Goal: Task Accomplishment & Management: Manage account settings

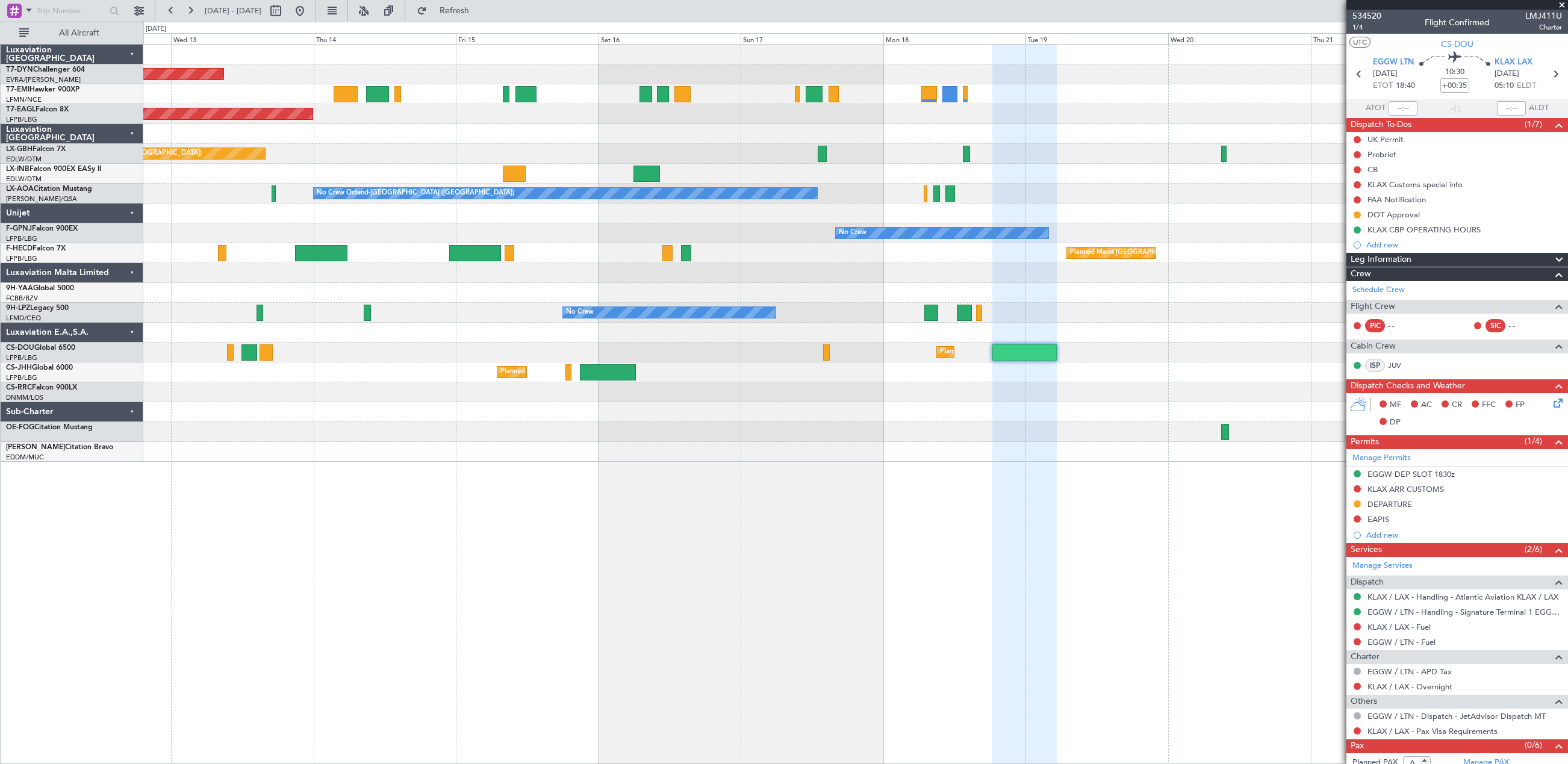
scroll to position [24, 0]
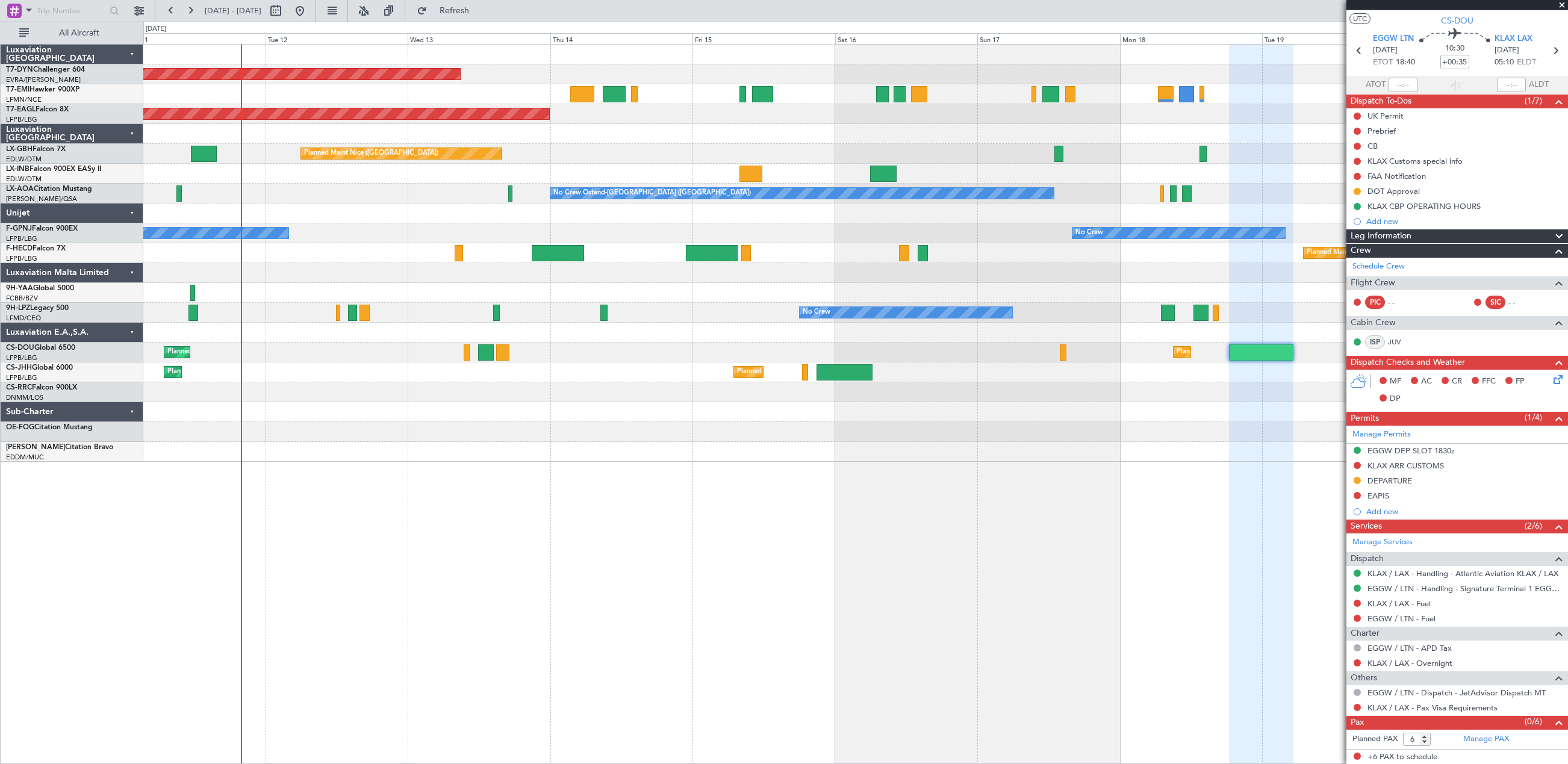
click at [1228, 275] on div "Planned Maint [GEOGRAPHIC_DATA]-[GEOGRAPHIC_DATA] Planned Maint [US_STATE] ([GE…" at bounding box center [855, 253] width 1424 height 417
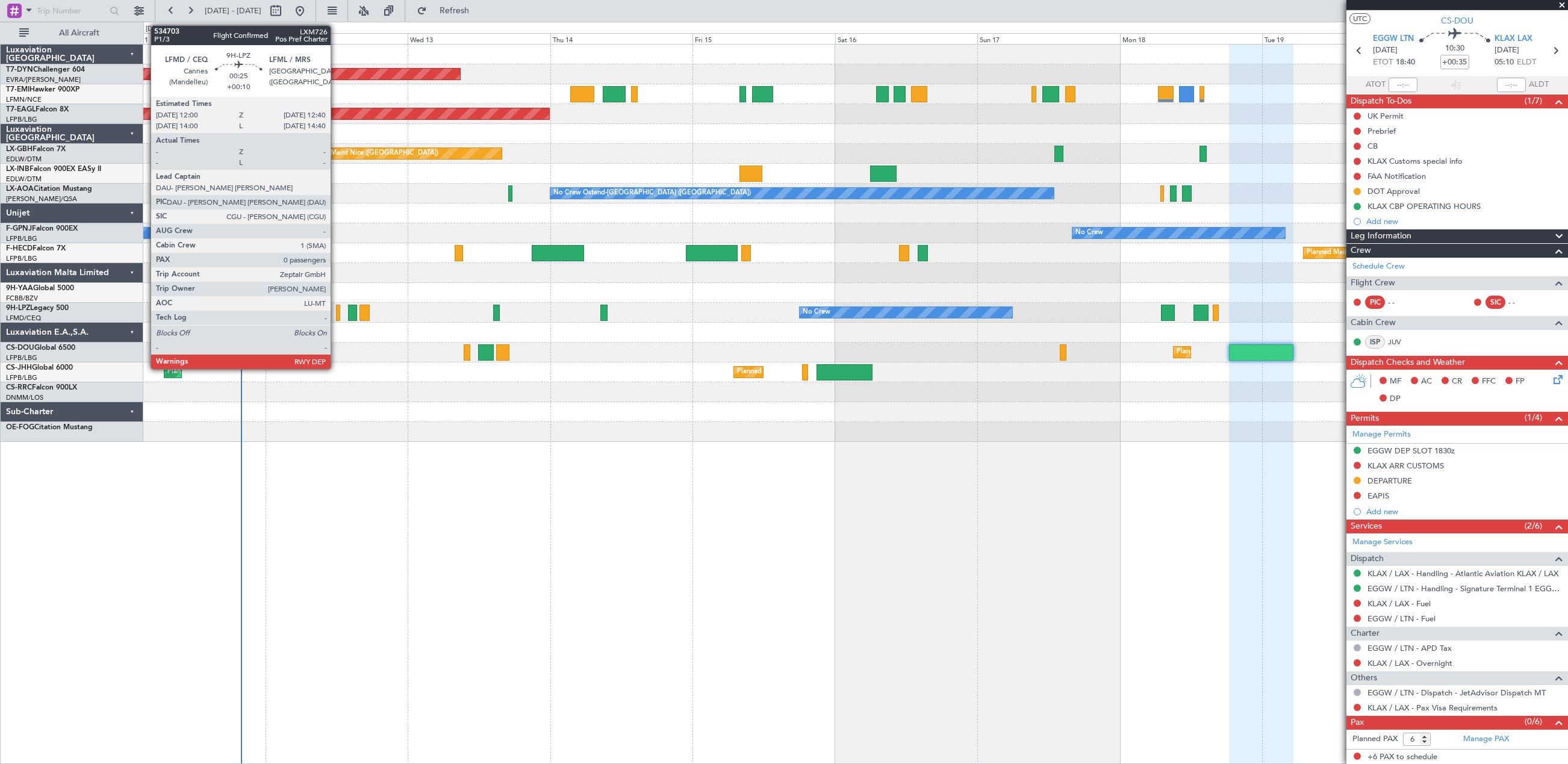
click at [336, 316] on div at bounding box center [338, 312] width 4 height 16
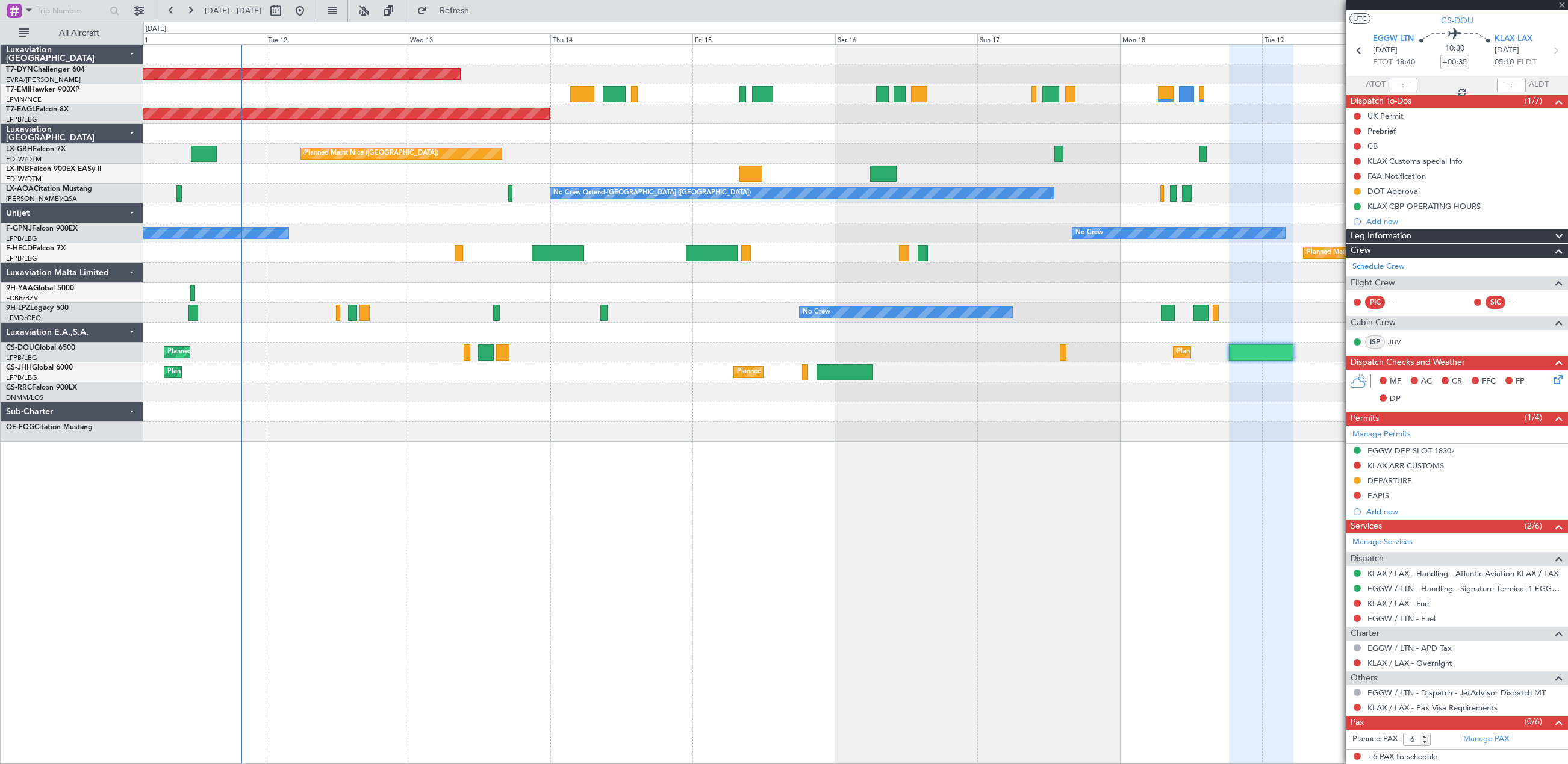
type input "+00:10"
type input "0"
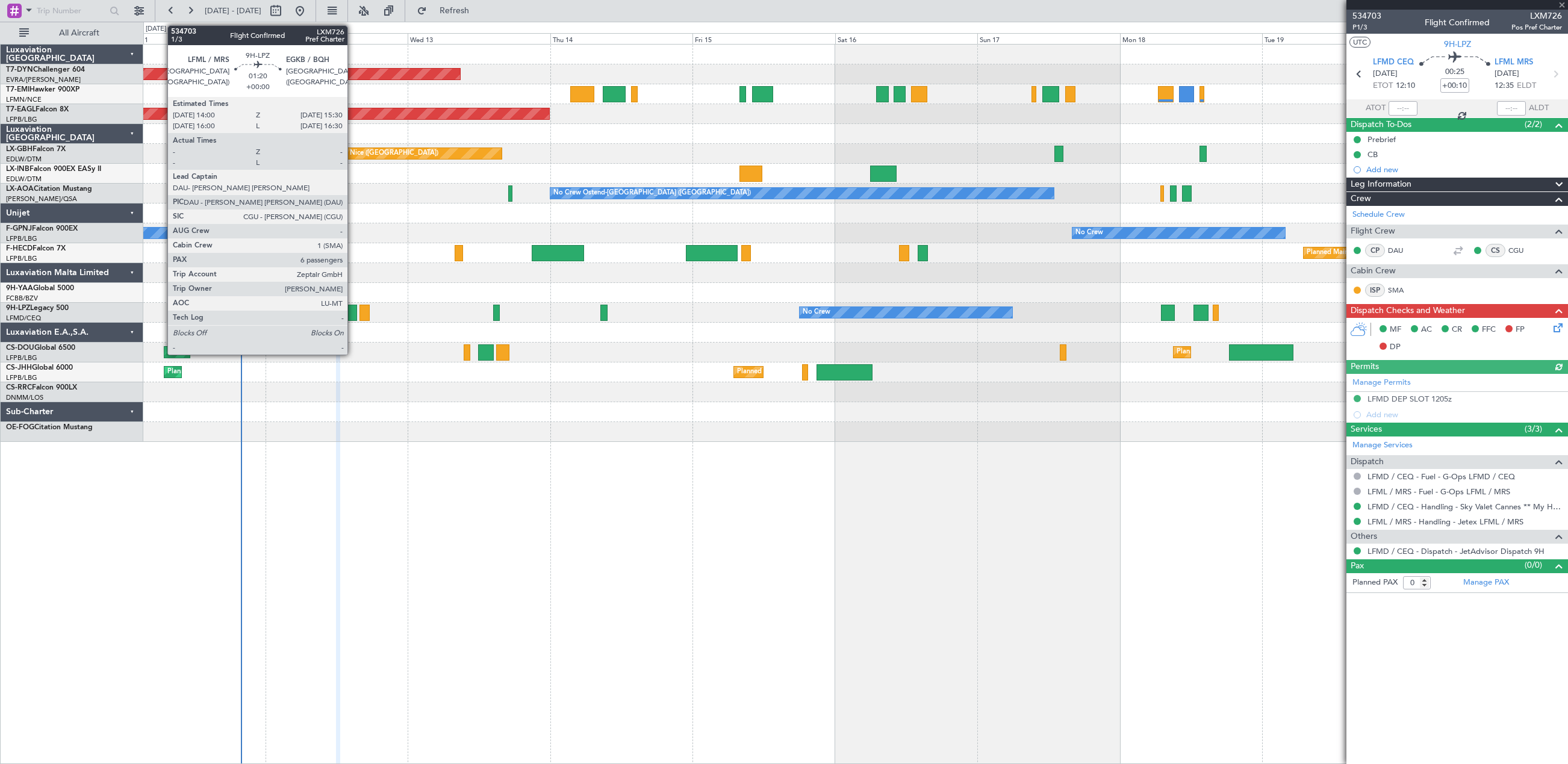
click at [353, 309] on div at bounding box center [352, 312] width 9 height 16
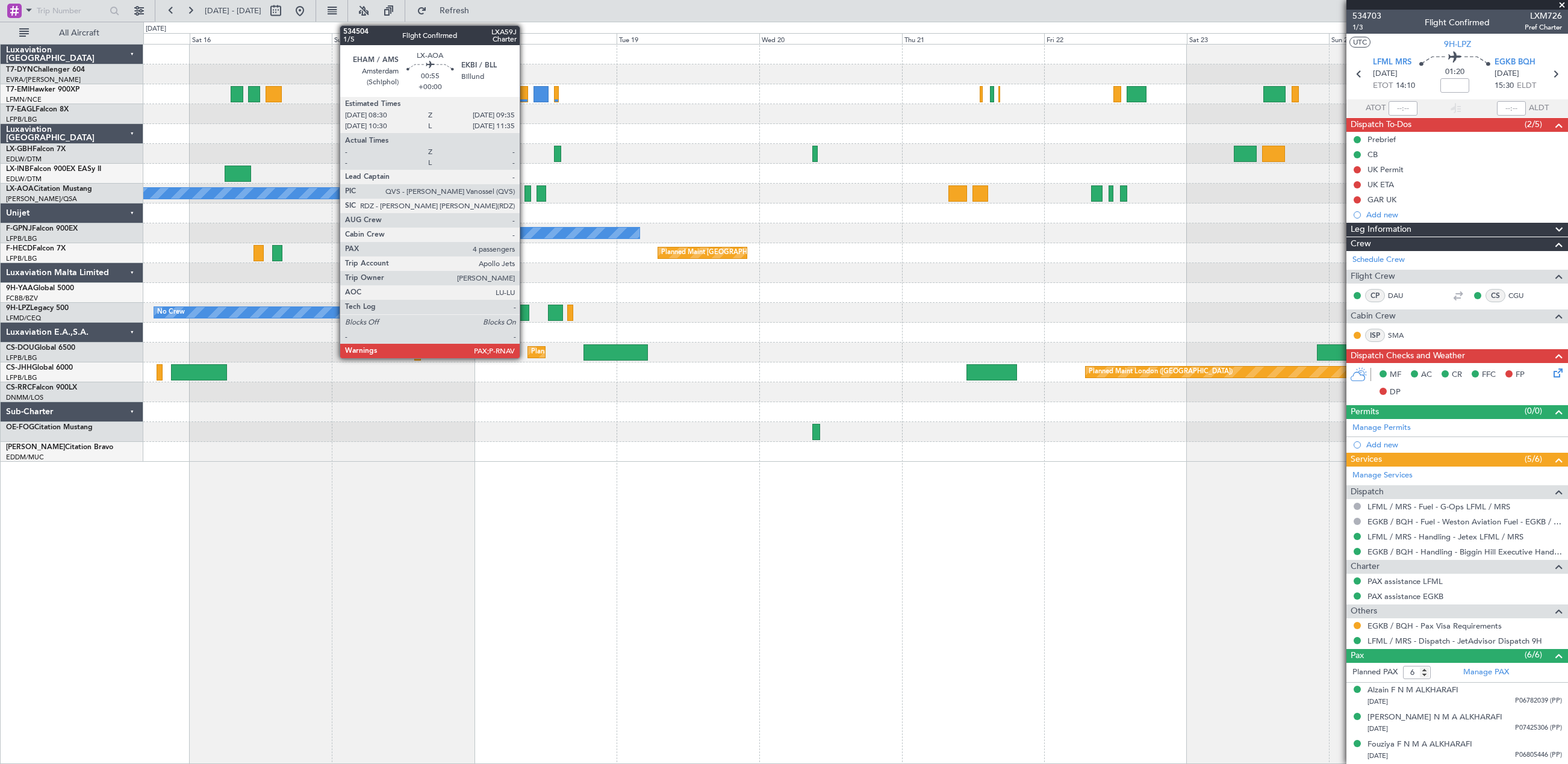
click at [525, 196] on div at bounding box center [527, 193] width 7 height 16
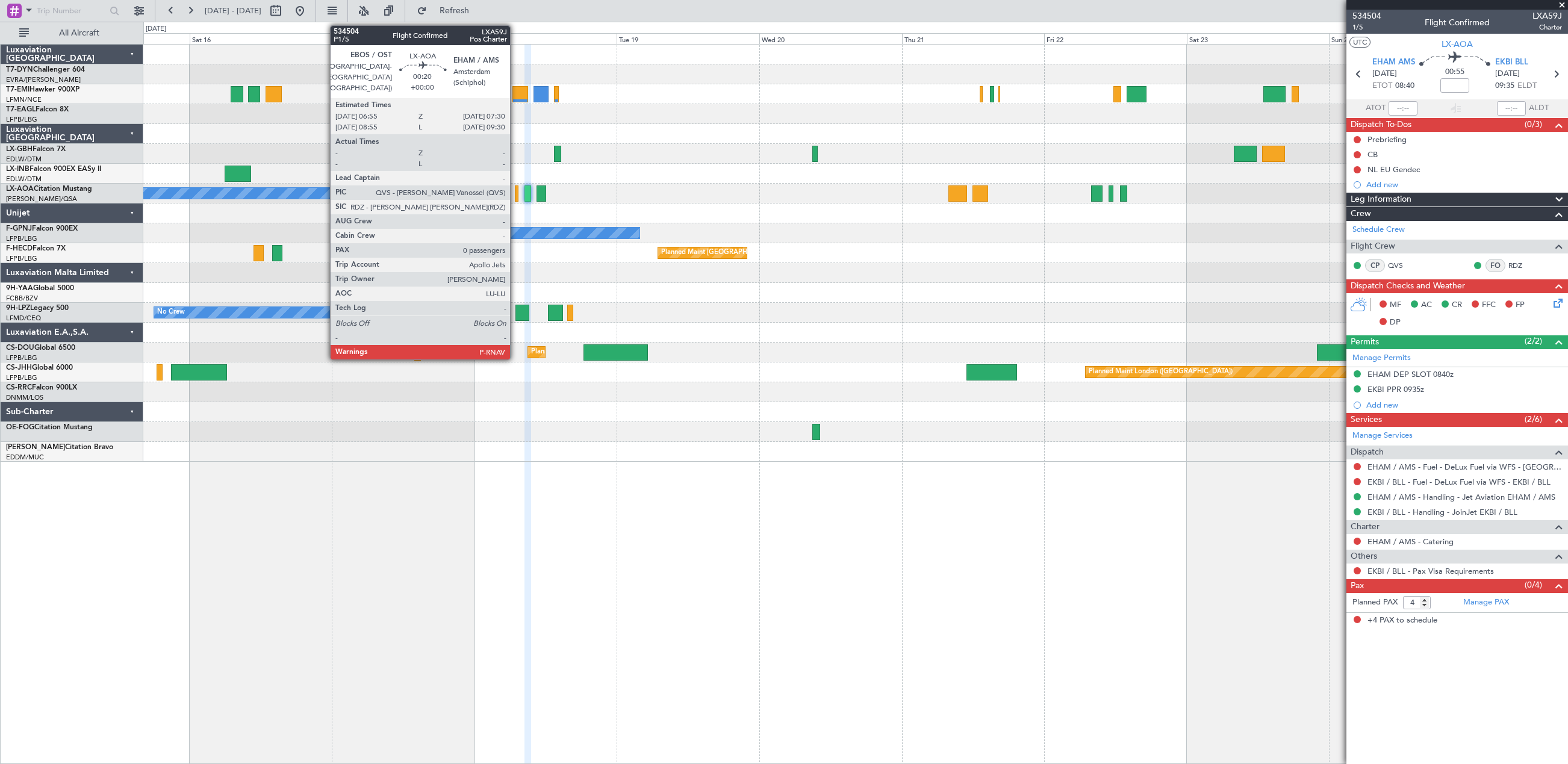
click at [516, 193] on div at bounding box center [517, 193] width 3 height 16
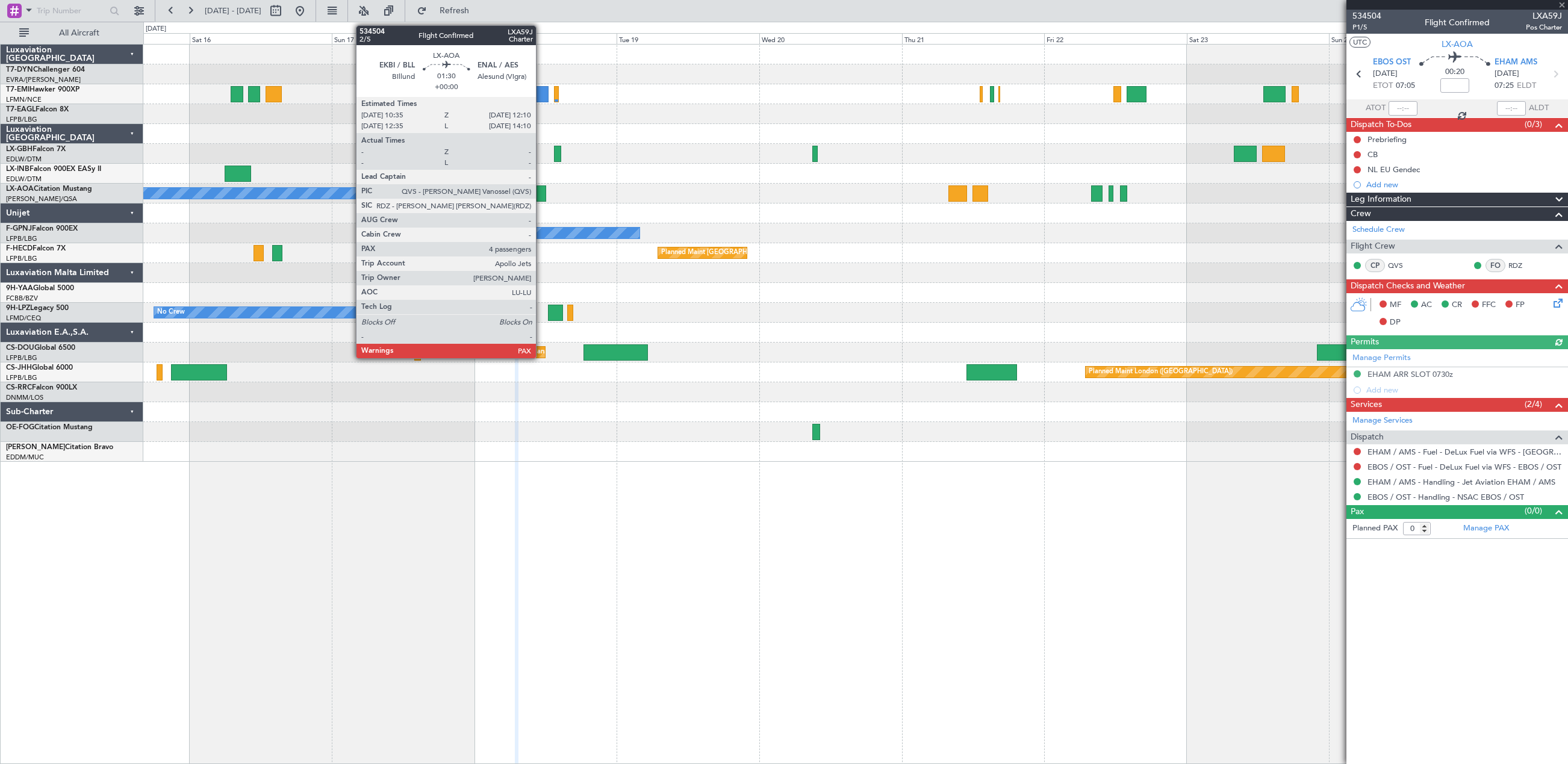
click at [541, 186] on div at bounding box center [541, 193] width 9 height 16
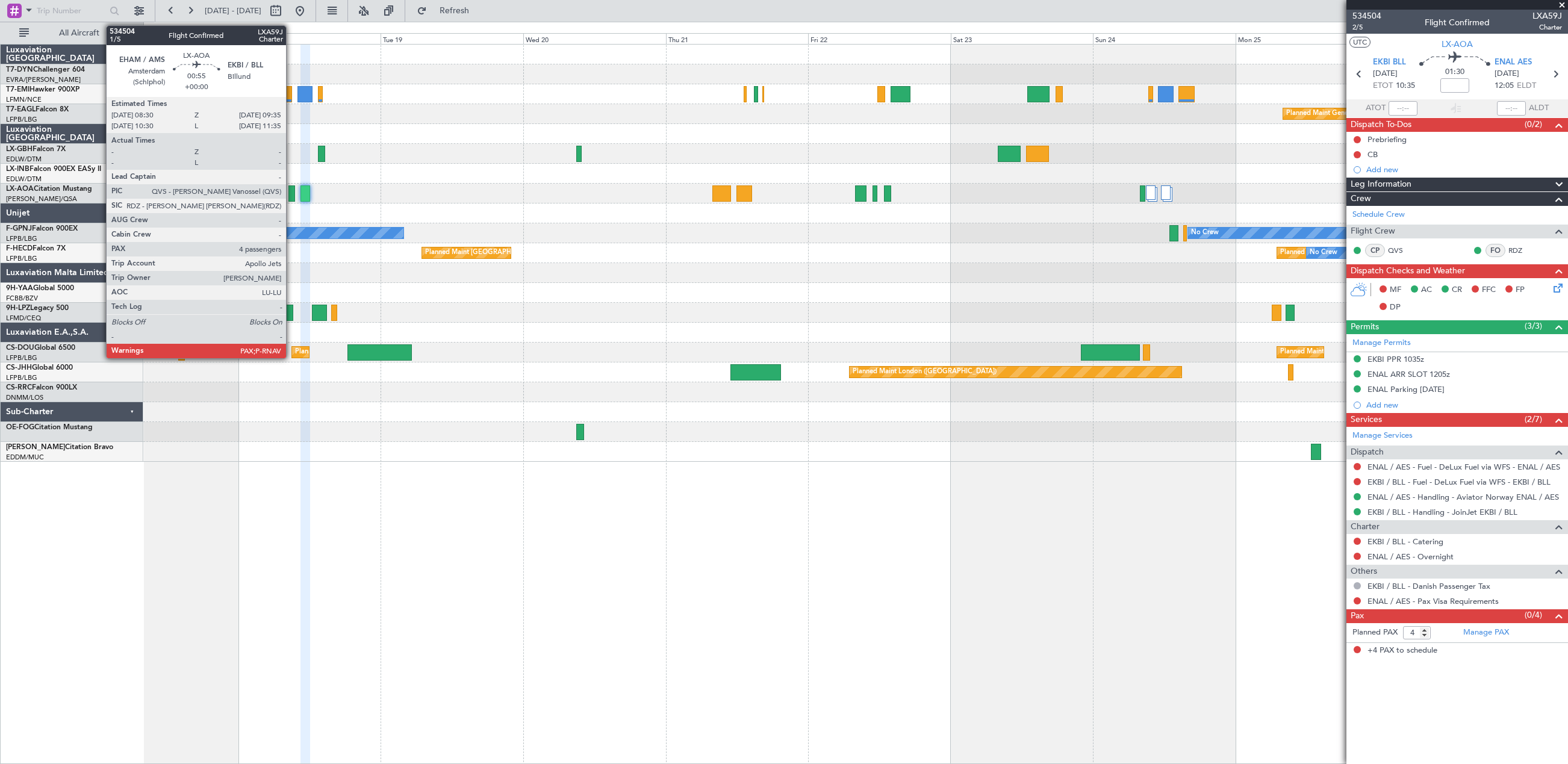
click at [291, 191] on div at bounding box center [291, 193] width 7 height 16
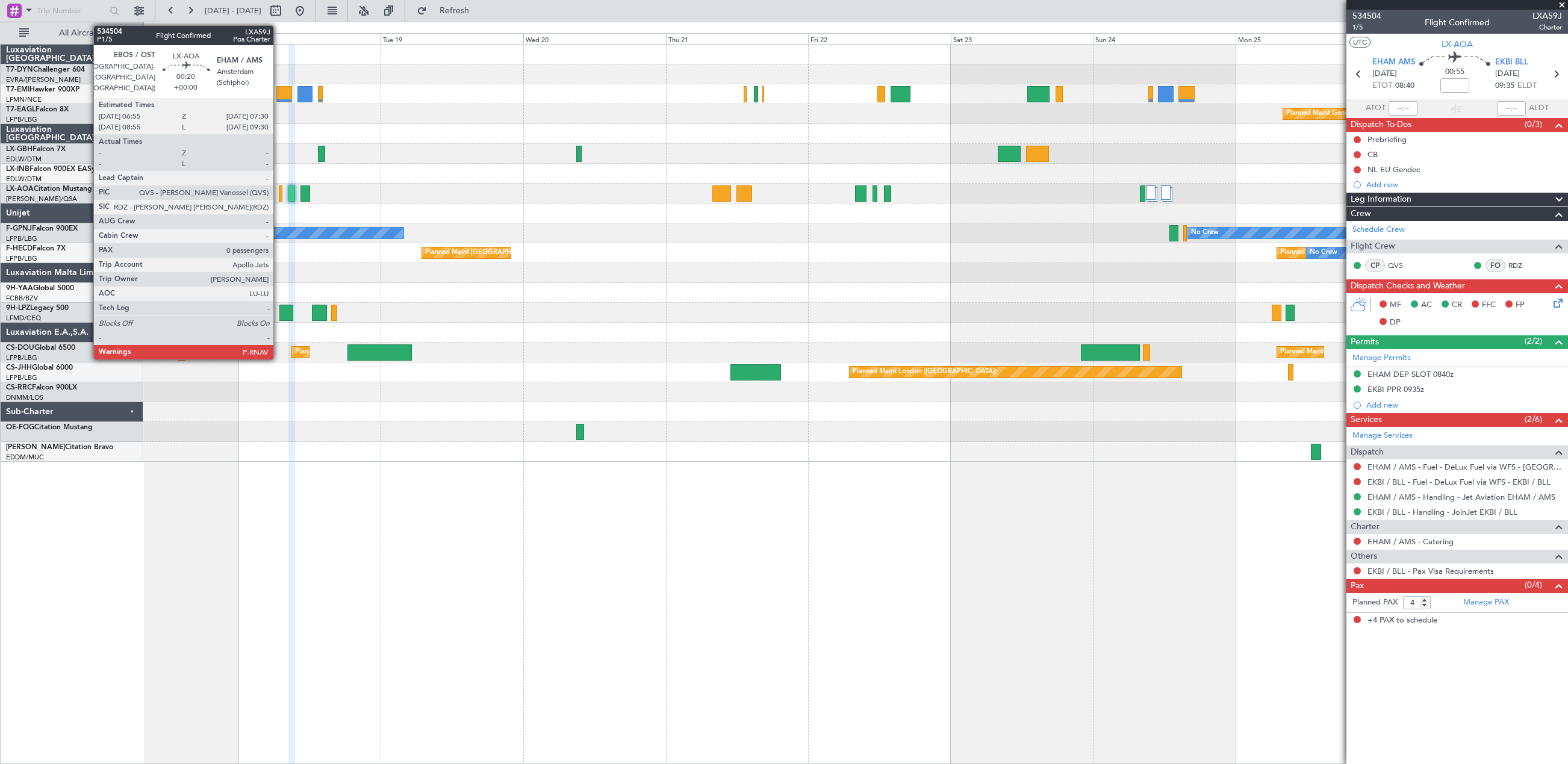
click at [279, 191] on div at bounding box center [281, 193] width 3 height 16
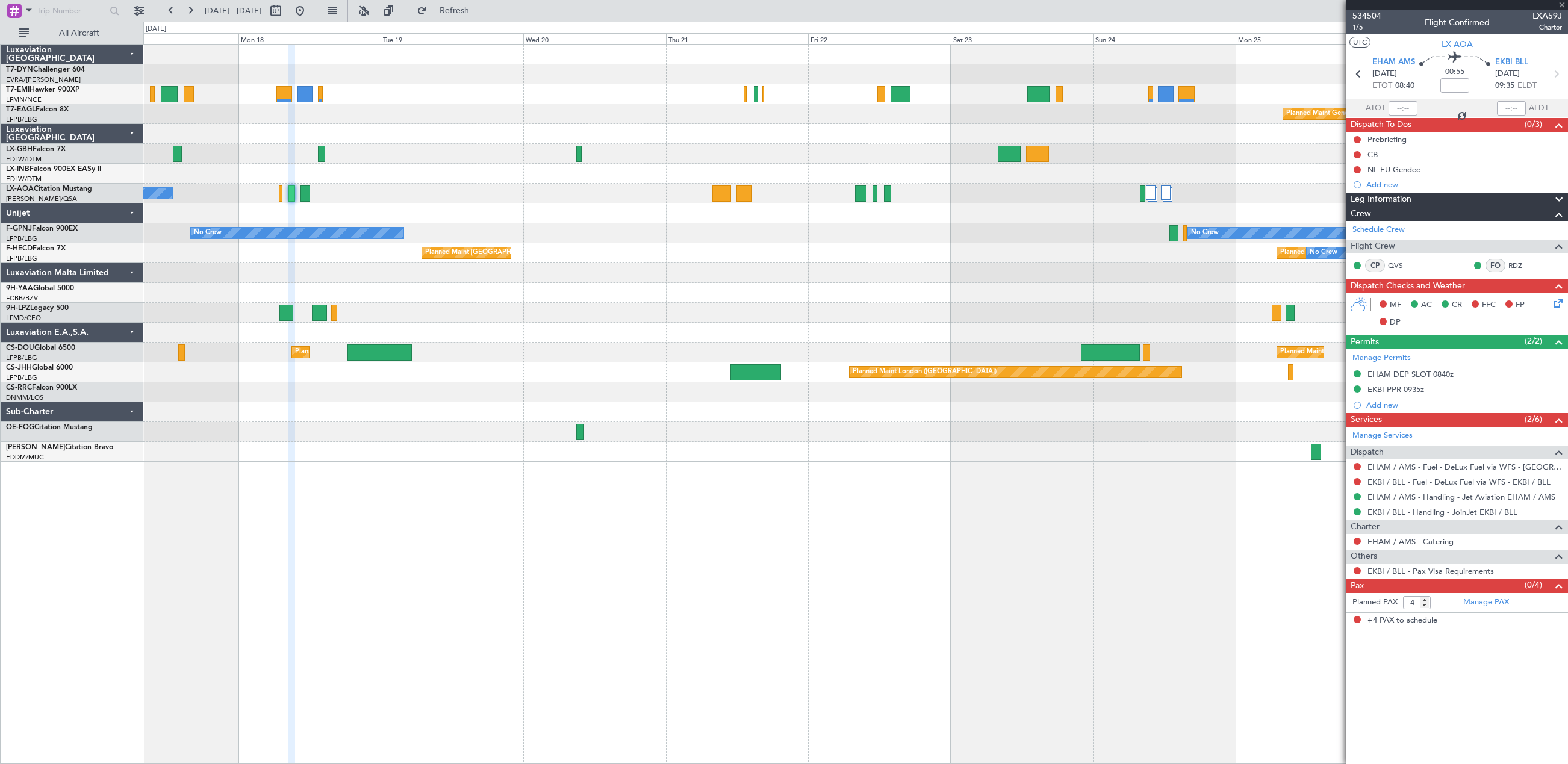
type input "0"
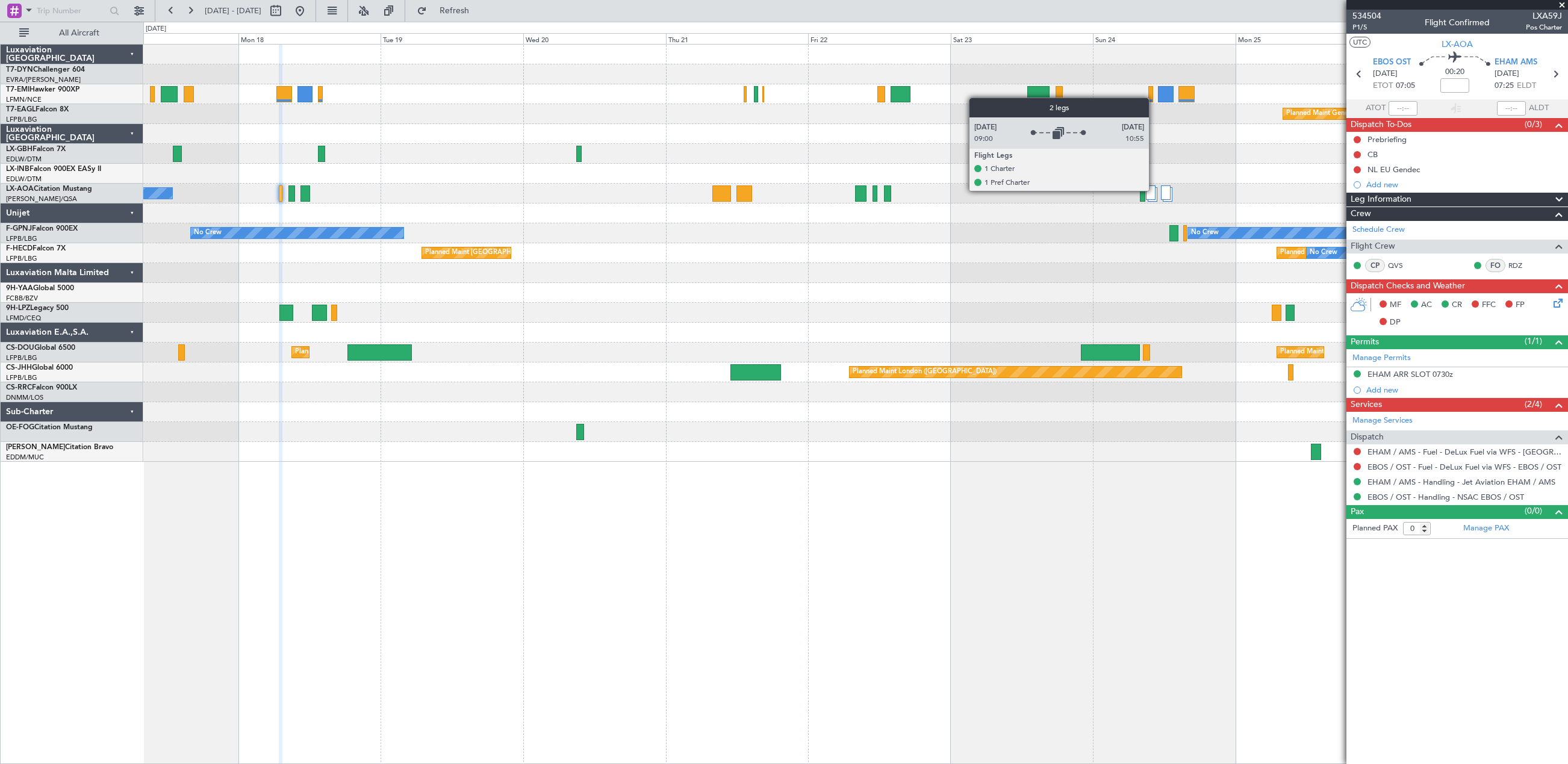
click at [1152, 191] on div at bounding box center [1150, 192] width 9 height 14
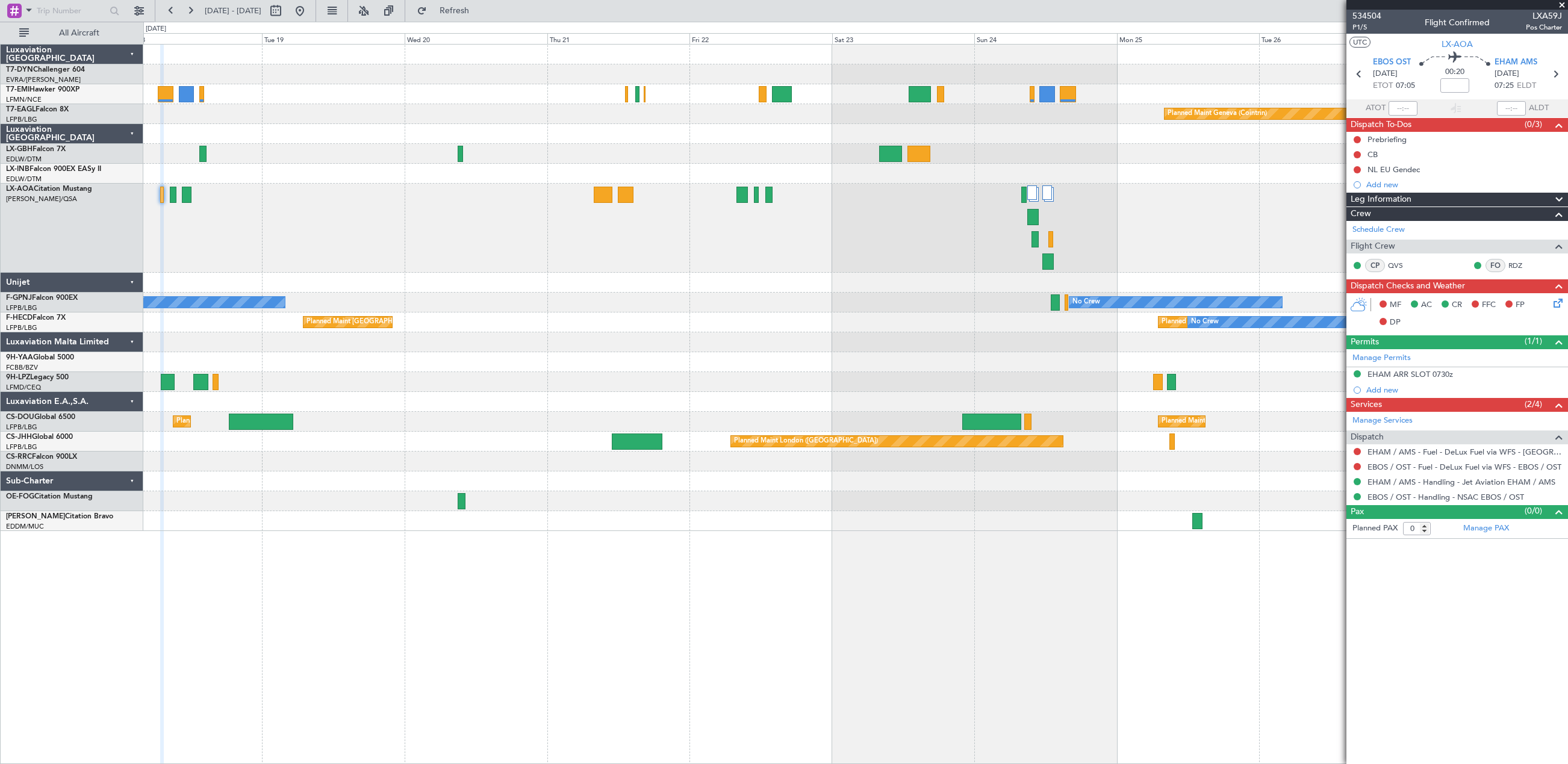
click at [683, 258] on div "No Crew Ostend-[GEOGRAPHIC_DATA] ([GEOGRAPHIC_DATA])" at bounding box center [855, 228] width 1424 height 89
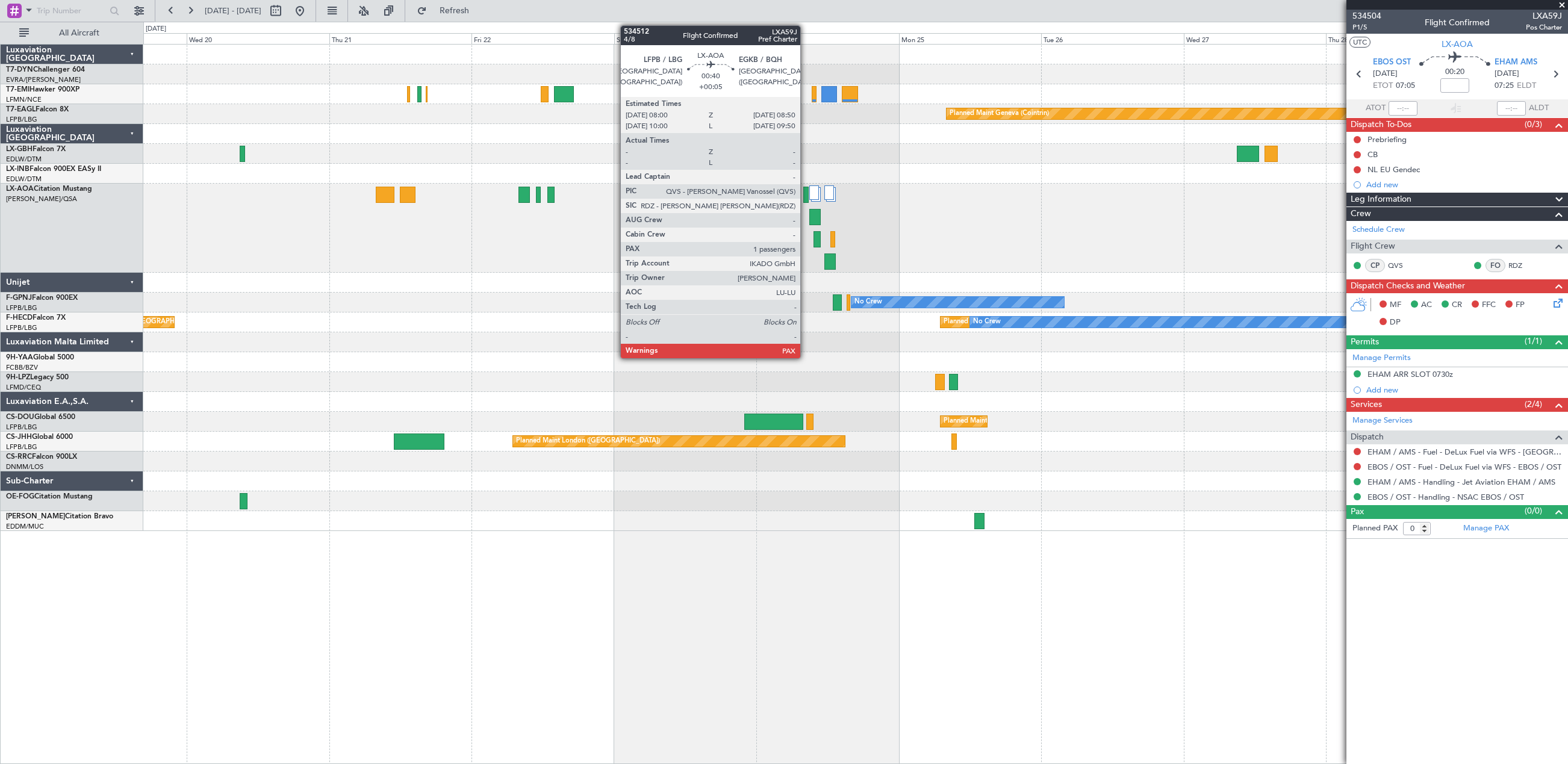
click at [805, 191] on div at bounding box center [805, 194] width 5 height 16
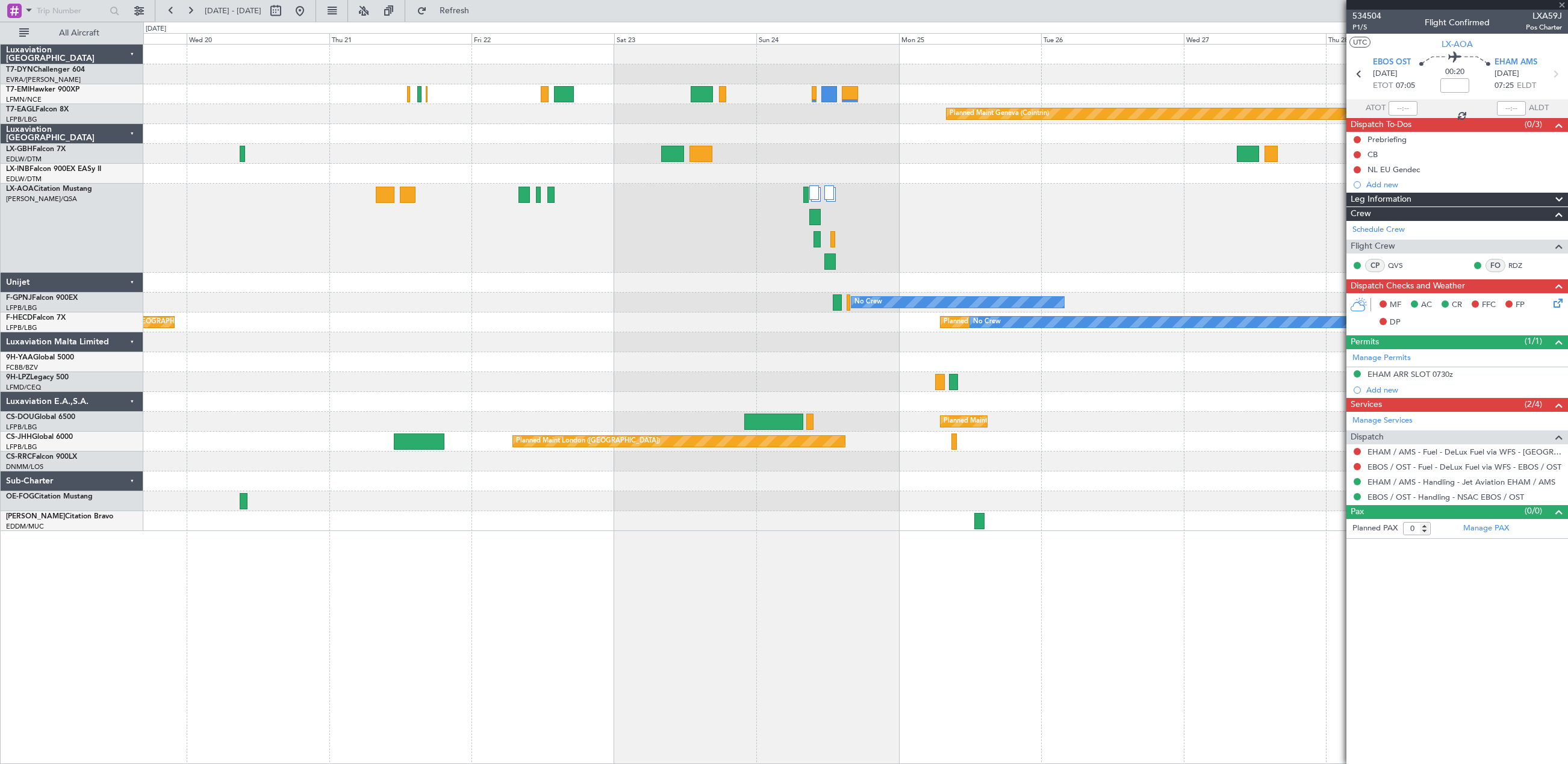
type input "+00:05"
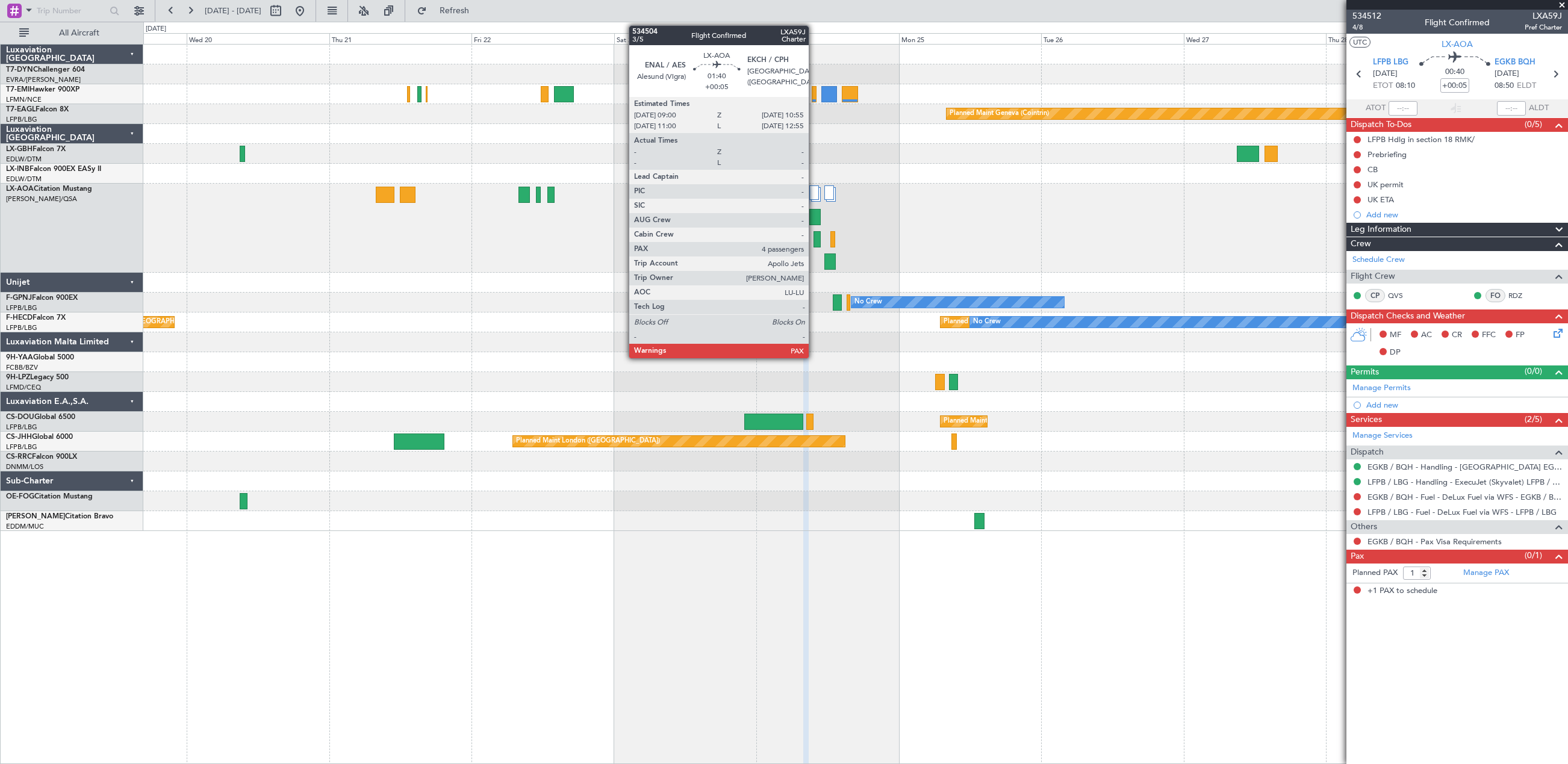
click at [814, 222] on div at bounding box center [815, 217] width 12 height 16
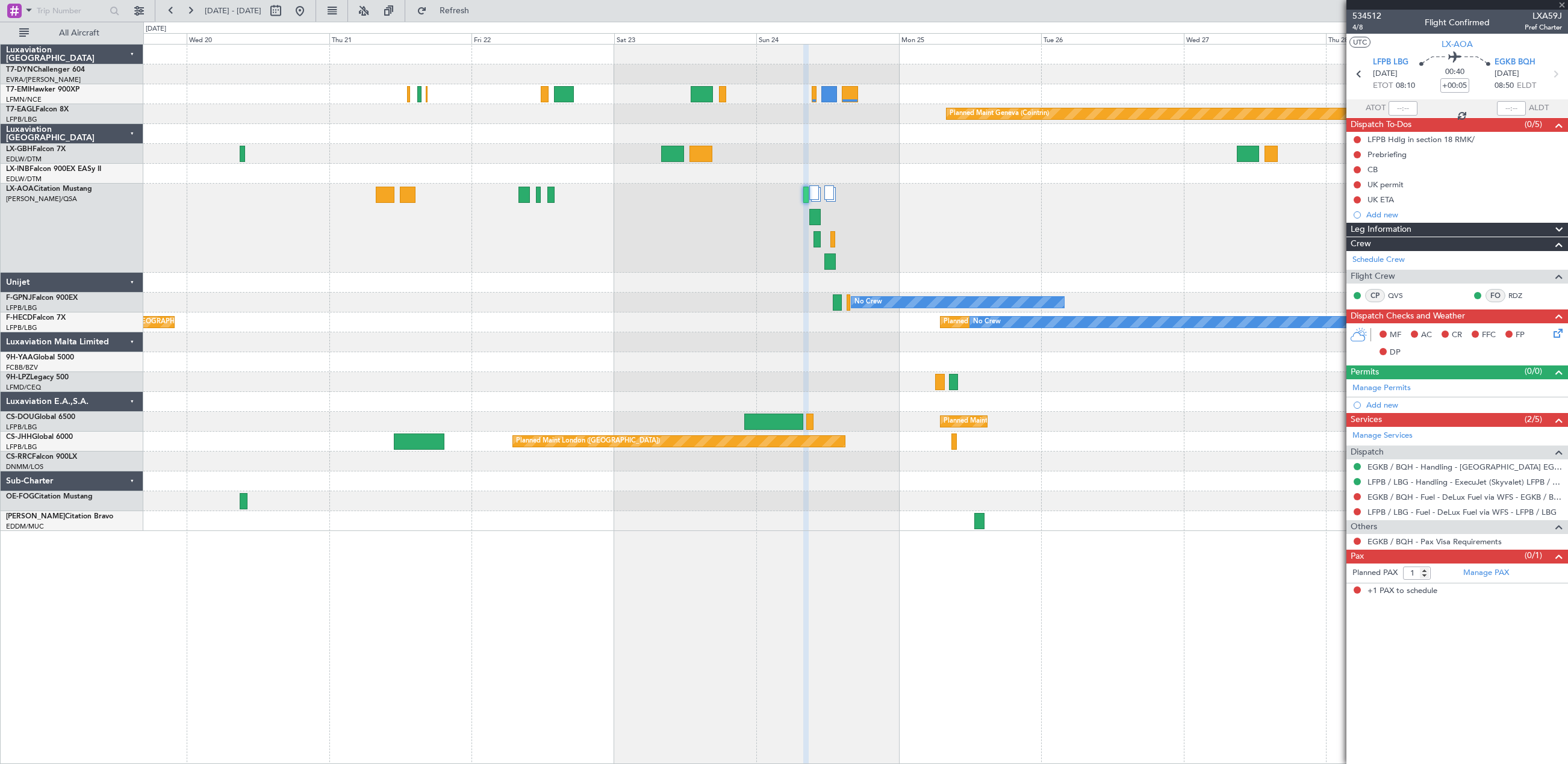
type input "4"
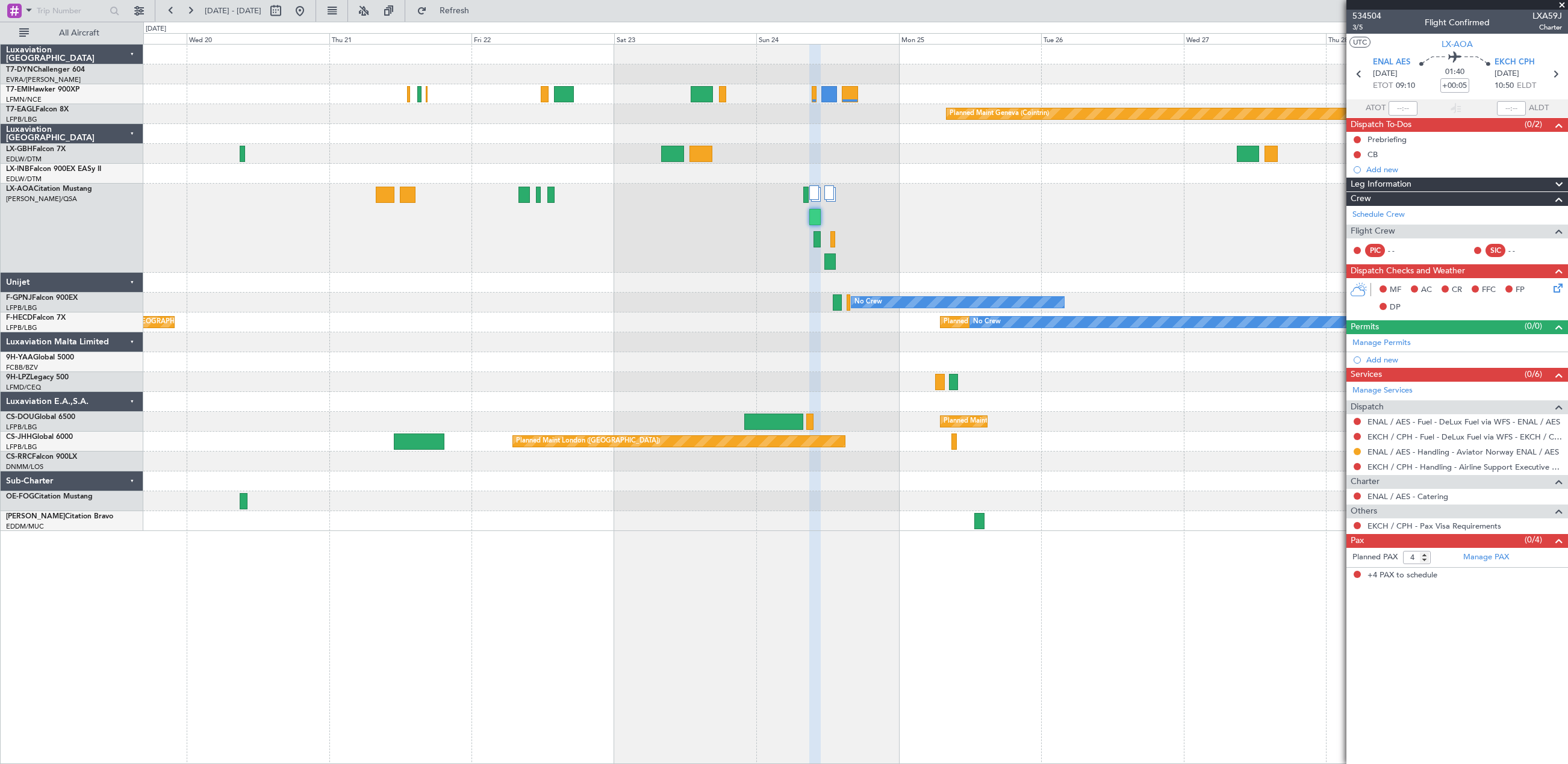
click at [52, 396] on div "Luxaviation E.A.,S.A." at bounding box center [72, 402] width 143 height 20
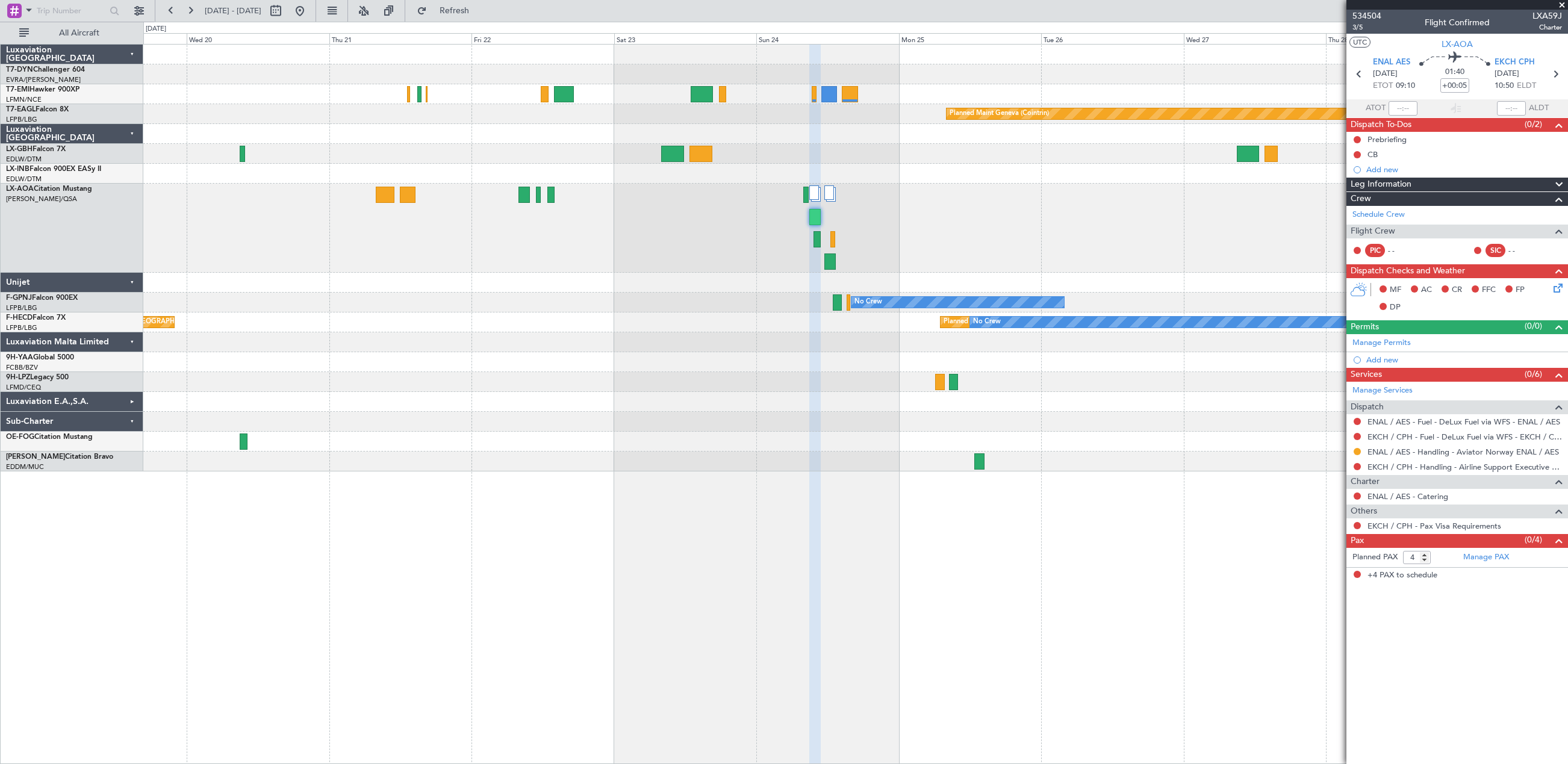
click at [52, 396] on div "Luxaviation E.A.,S.A." at bounding box center [72, 402] width 143 height 20
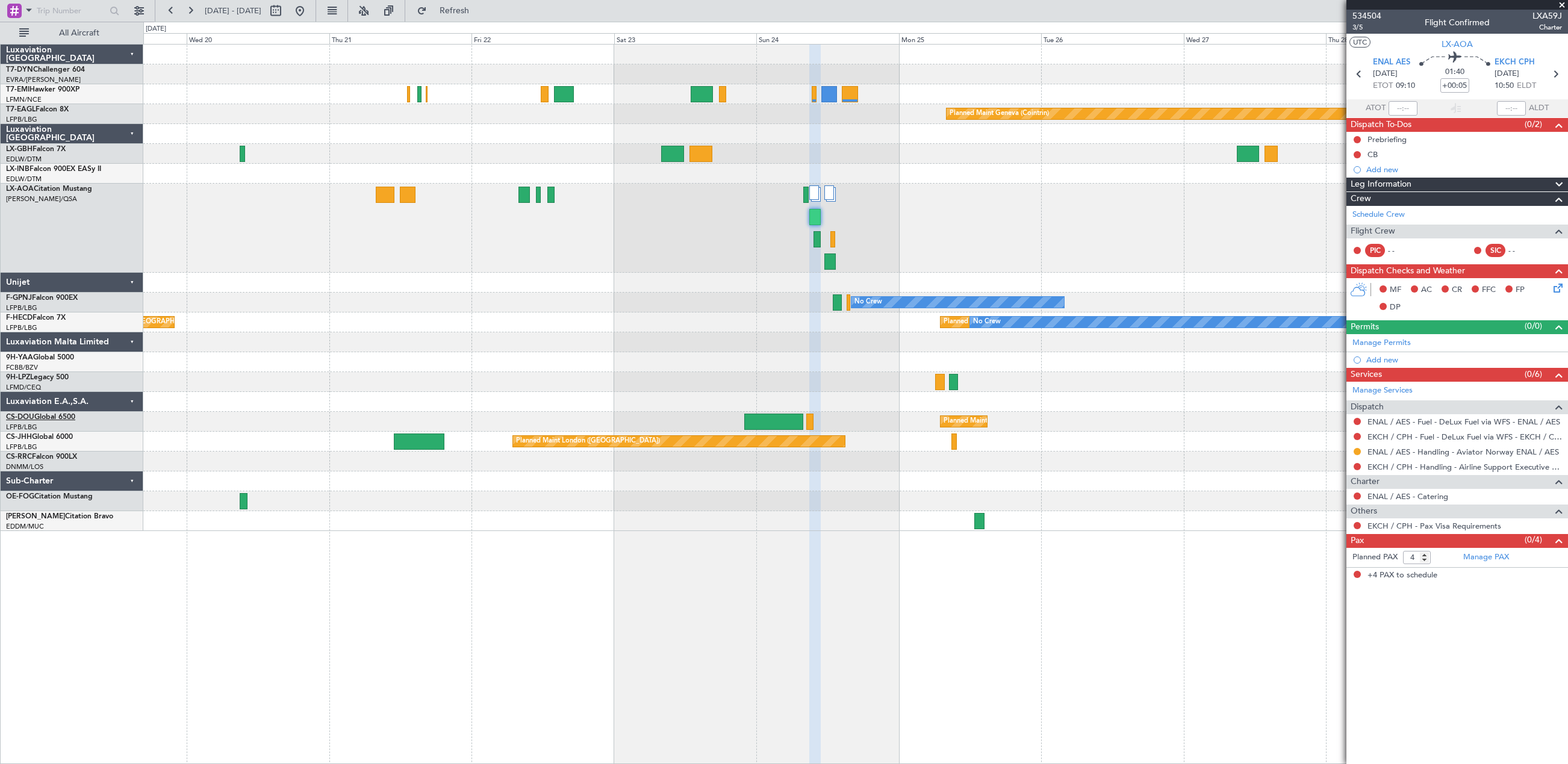
click at [40, 418] on link "CS-DOU Global 6500" at bounding box center [40, 416] width 69 height 8
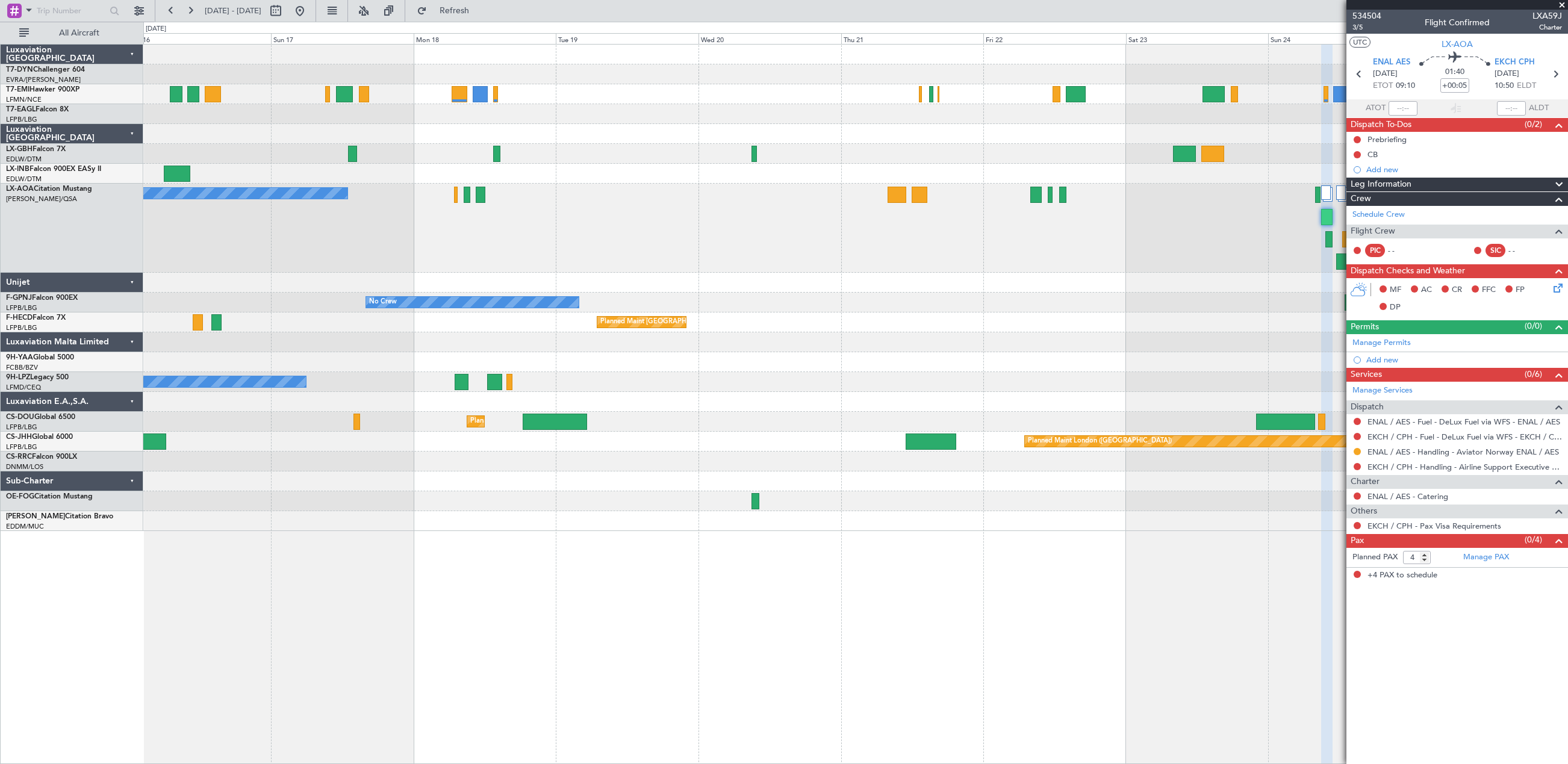
click at [805, 489] on div "Planned Maint Geneva (Cointrin) Planned Maint [US_STATE] ([GEOGRAPHIC_DATA]) [G…" at bounding box center [855, 287] width 1424 height 486
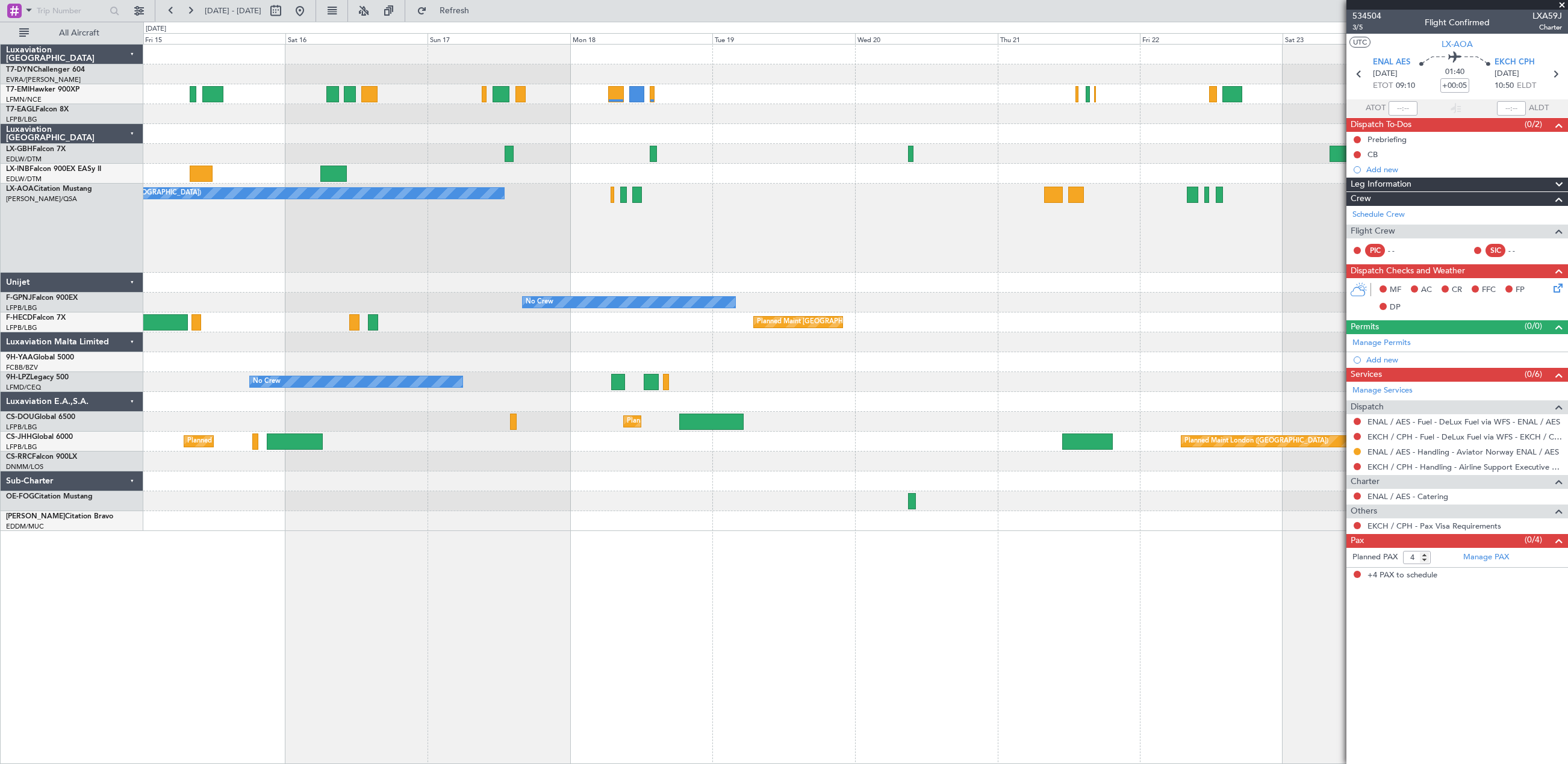
click at [821, 488] on div at bounding box center [855, 481] width 1424 height 20
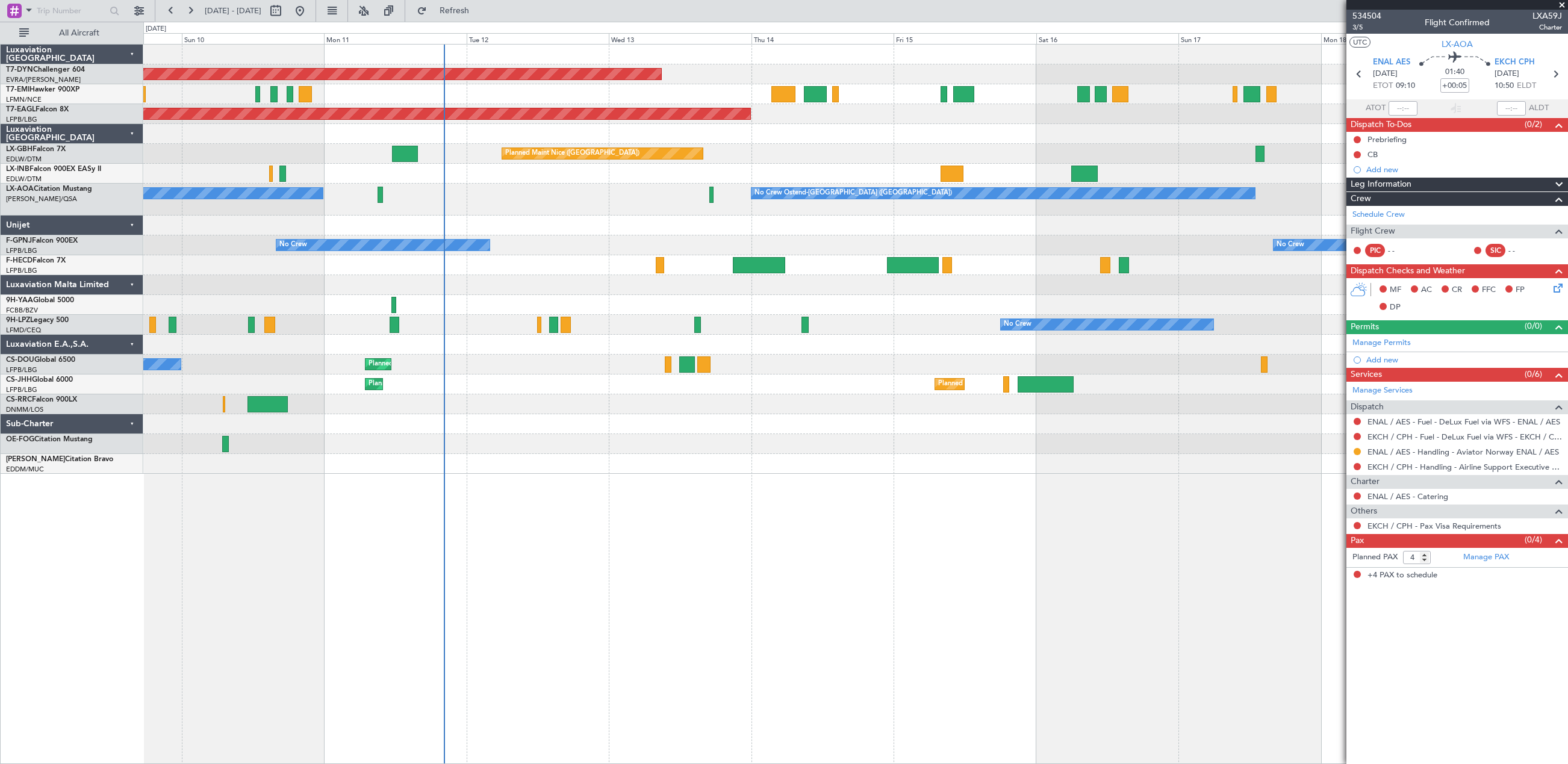
click at [386, 482] on div "Planned Maint [GEOGRAPHIC_DATA]-[GEOGRAPHIC_DATA] Planned Maint [US_STATE] ([GE…" at bounding box center [856, 403] width 1424 height 720
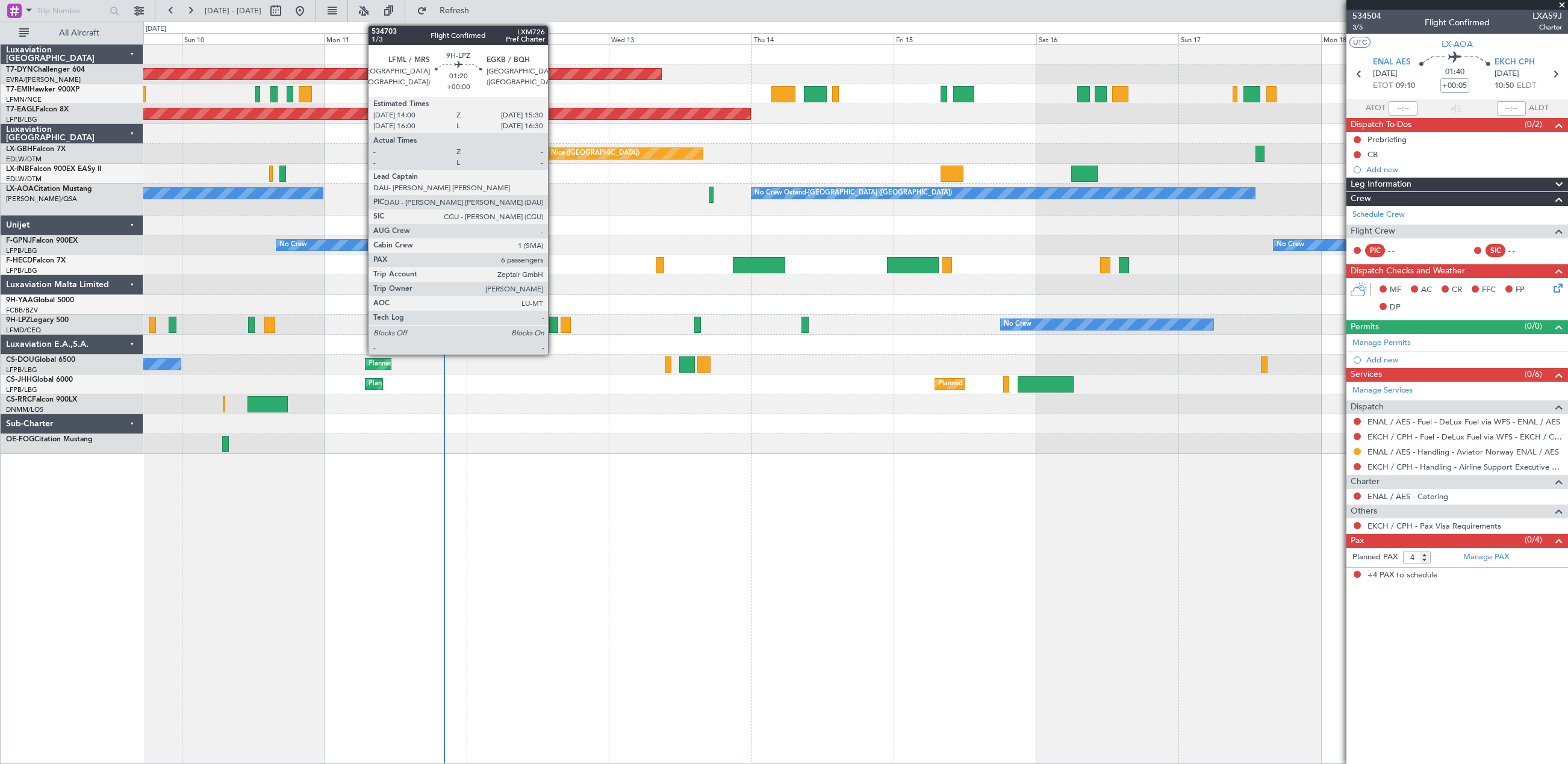
click at [553, 328] on div at bounding box center [553, 324] width 9 height 16
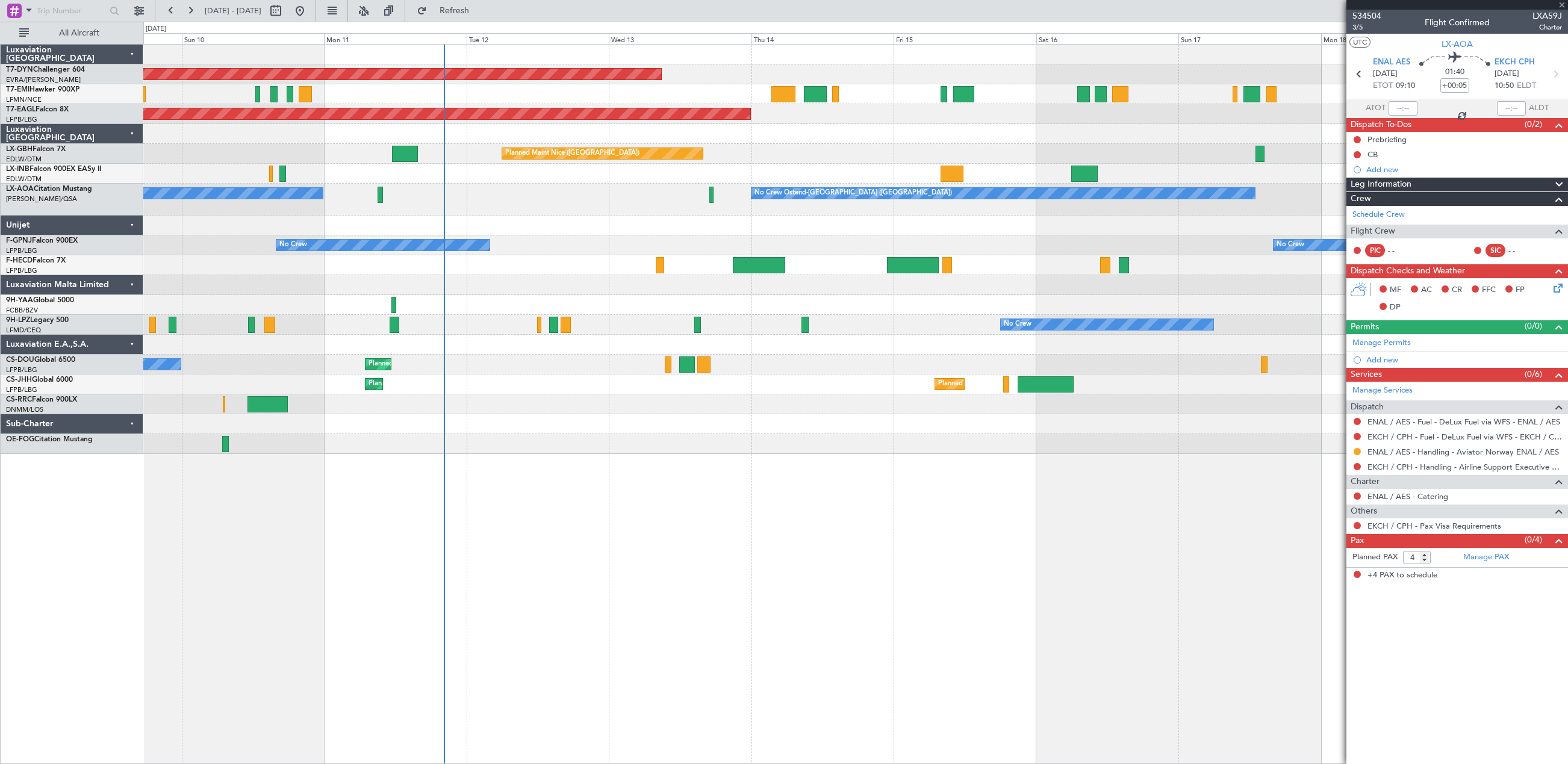
type input "6"
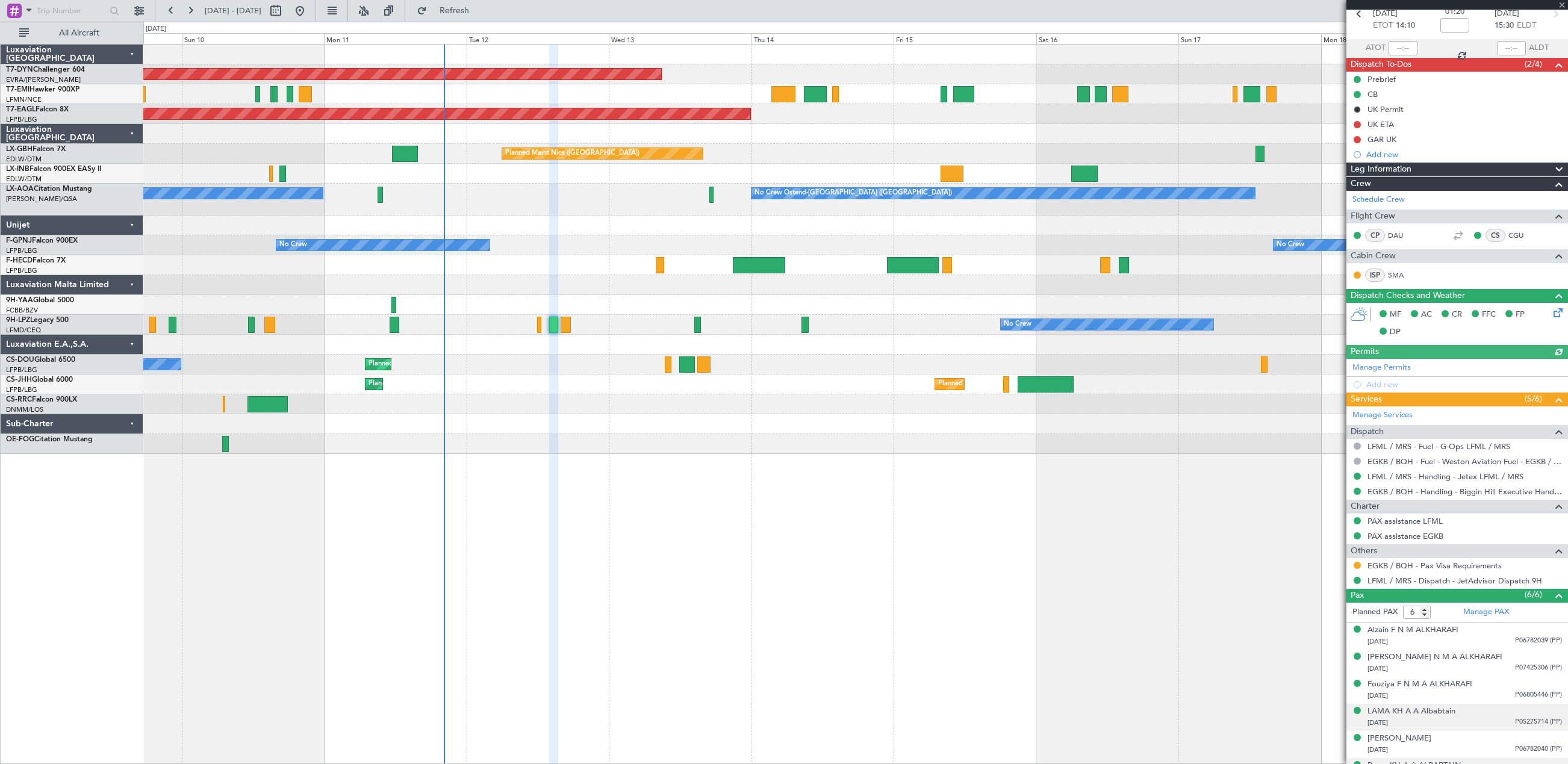
scroll to position [110, 0]
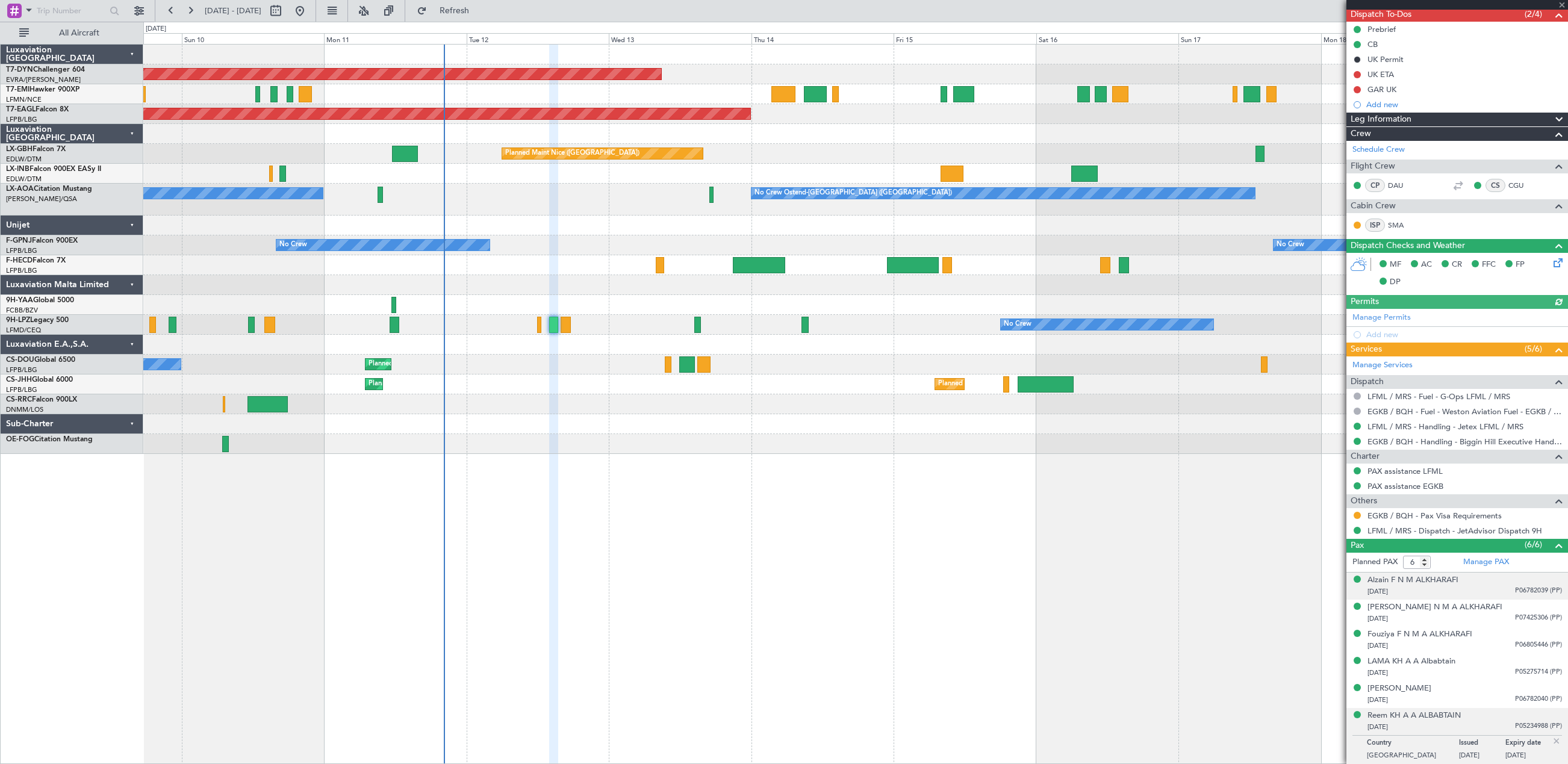
click at [1468, 583] on div "Alzain F N M ALKHARAFI [DATE] P06782039 (PP)" at bounding box center [1465, 586] width 195 height 24
click at [1430, 583] on div "Alzain F N M ALKHARAFI" at bounding box center [1413, 580] width 91 height 12
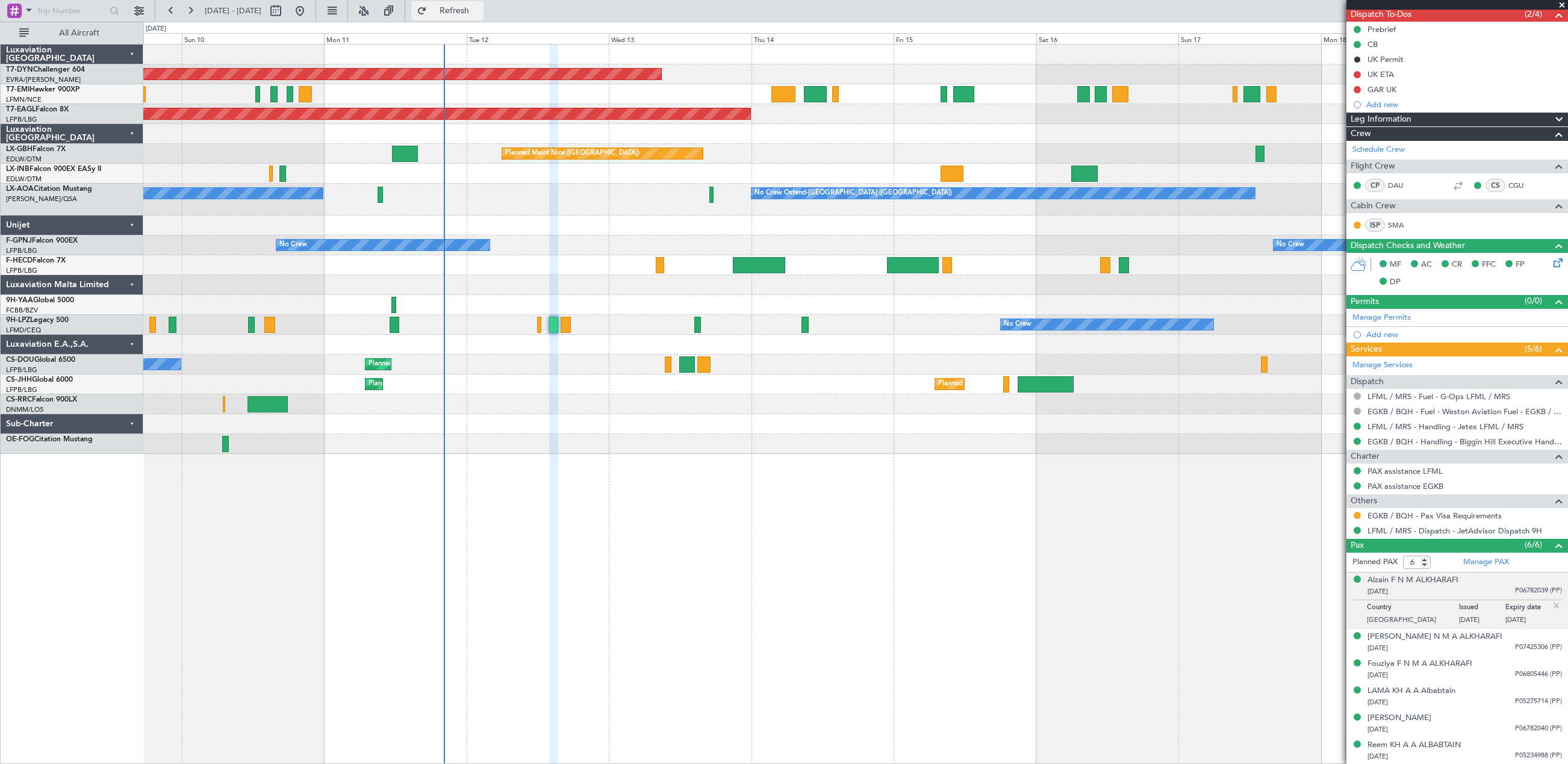
click at [475, 12] on span "Refresh" at bounding box center [454, 11] width 50 height 8
click at [1428, 579] on div "Alzain F N M ALKHARAFI" at bounding box center [1413, 580] width 91 height 12
click at [1419, 577] on div "Alzain F N M ALKHARAFI" at bounding box center [1413, 580] width 91 height 12
click at [1400, 579] on div "Alzain F N M ALKHARAFI" at bounding box center [1413, 580] width 91 height 12
click at [1481, 641] on div "[PERSON_NAME] N M A ALKHARAFI [DATE] P07425306 (PP)" at bounding box center [1465, 642] width 195 height 24
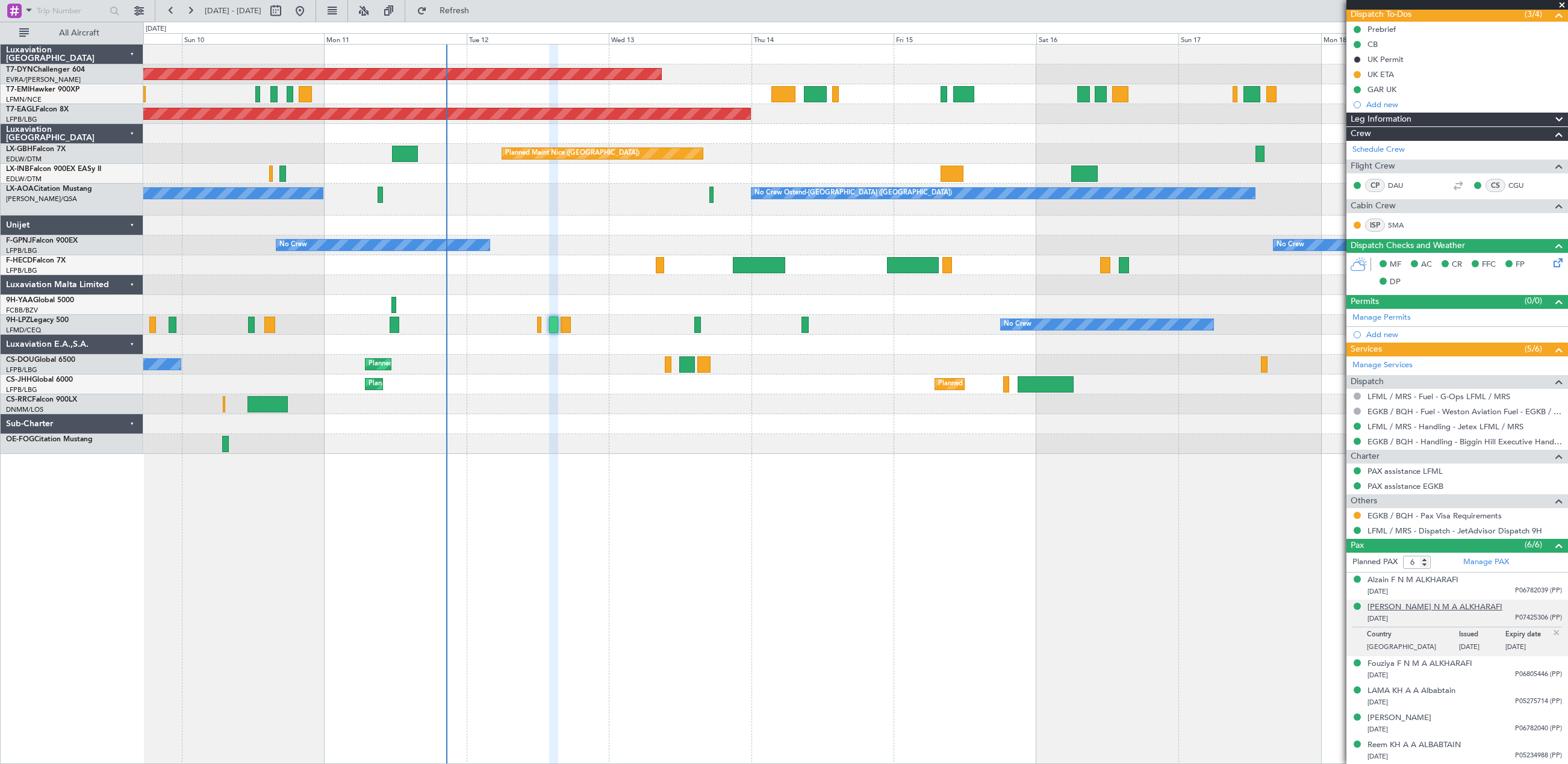
click at [1439, 608] on div "[PERSON_NAME] N M A ALKHARAFI" at bounding box center [1434, 607] width 135 height 12
click at [1482, 673] on div "[DATE] P06805446 (PP)" at bounding box center [1465, 675] width 195 height 12
click at [1446, 637] on div "Fouziya F N M A ALKHARAFI" at bounding box center [1419, 634] width 105 height 12
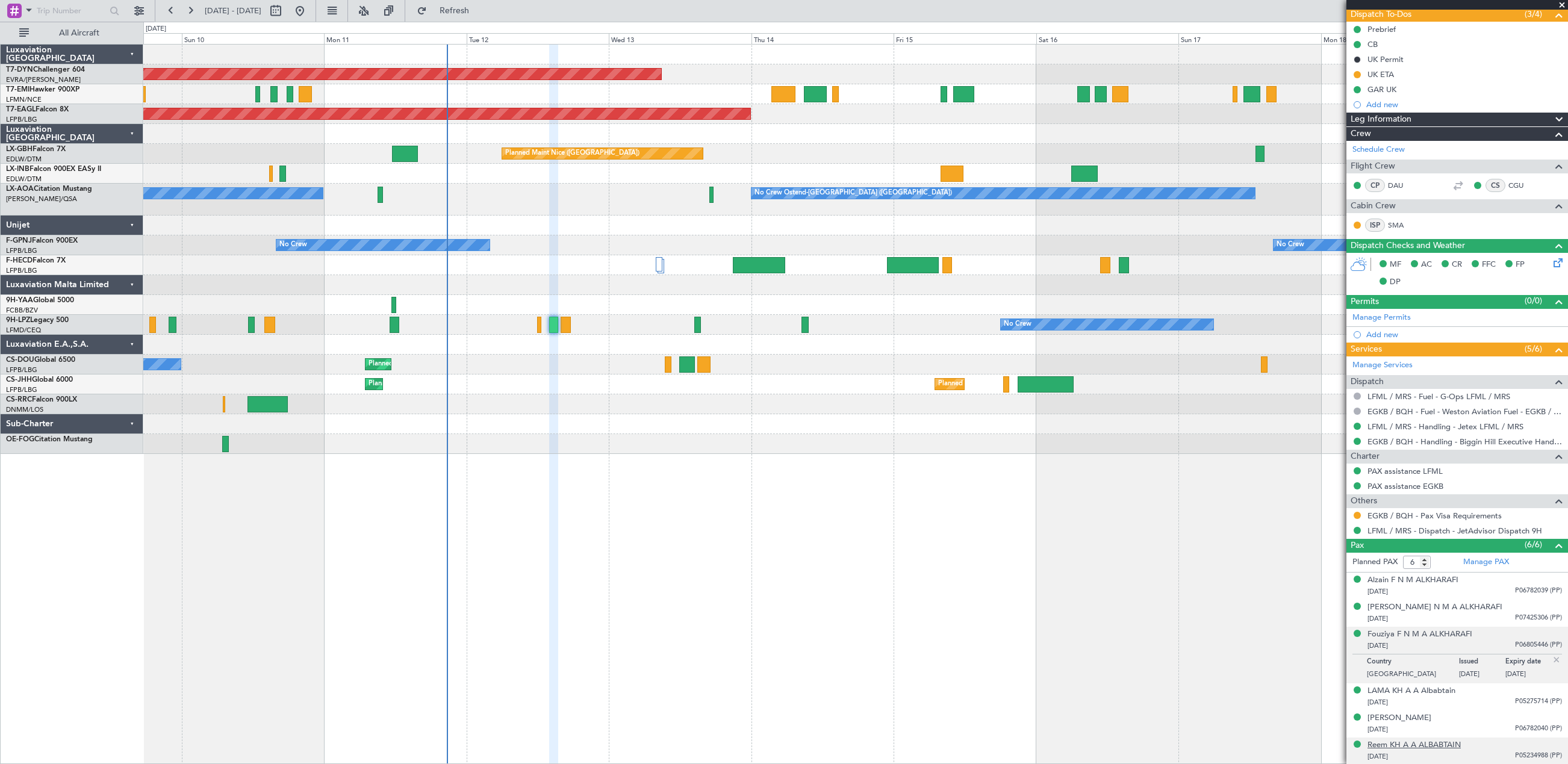
click at [1455, 744] on div "Reem KH A A ALBABTAIN" at bounding box center [1413, 745] width 93 height 12
click at [1421, 660] on div "LAMA KH A A Albabtain" at bounding box center [1411, 662] width 88 height 12
click at [1420, 717] on div "[PERSON_NAME]" at bounding box center [1399, 718] width 64 height 12
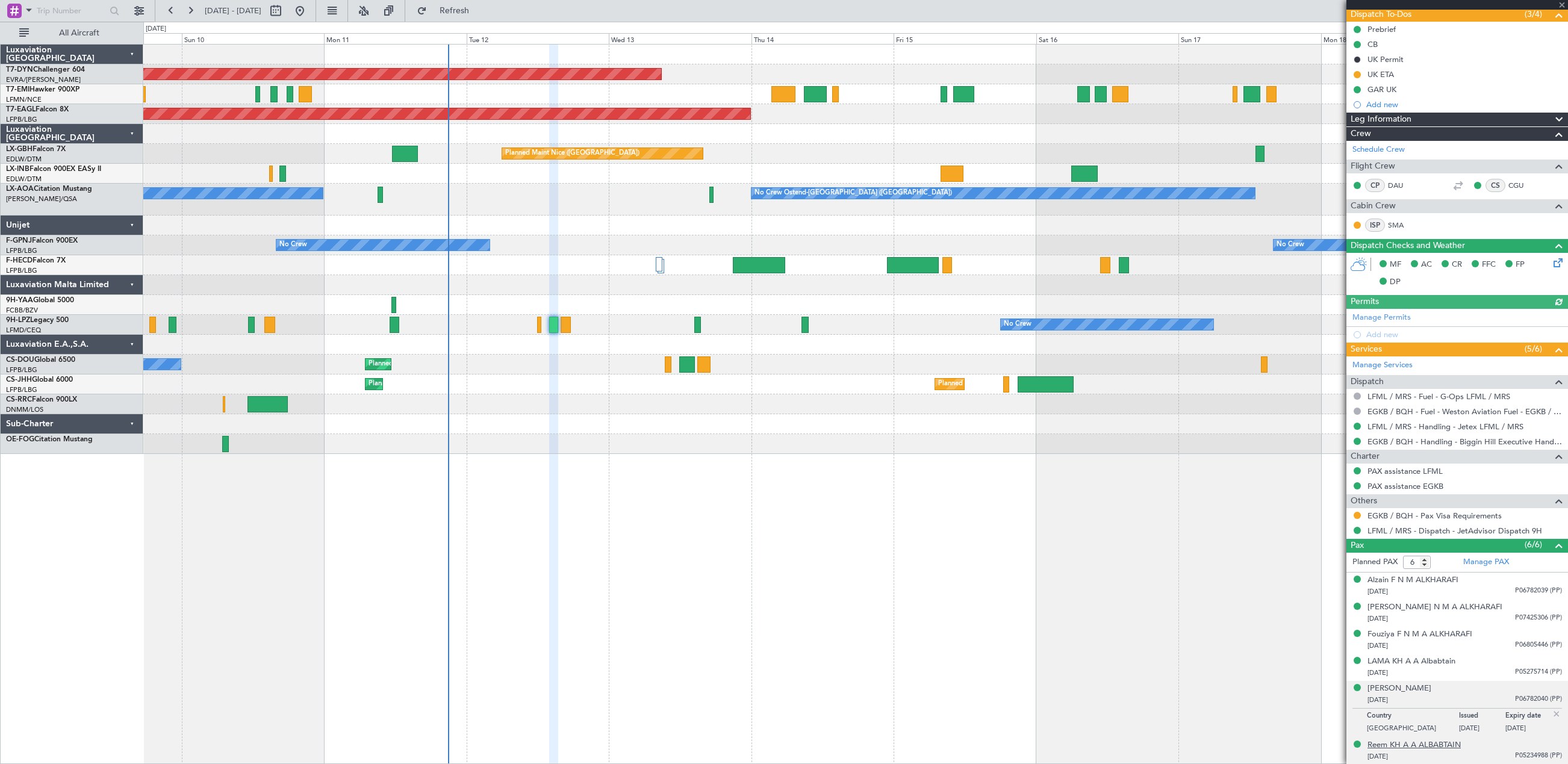
click at [1413, 746] on div "Reem KH A A ALBABTAIN" at bounding box center [1413, 745] width 93 height 12
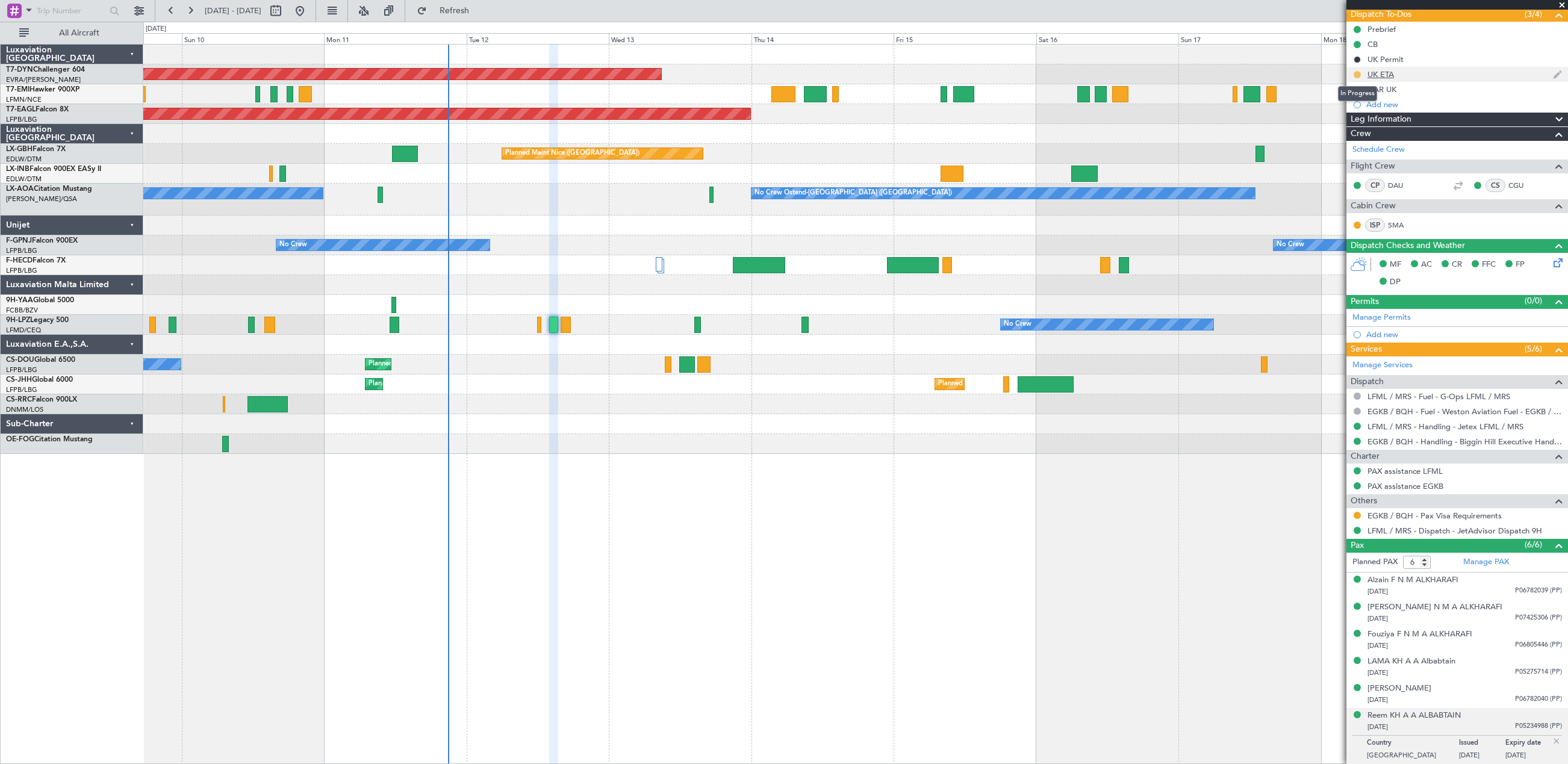
click at [1357, 71] on button at bounding box center [1356, 75] width 8 height 8
click at [1361, 124] on span "Completed" at bounding box center [1361, 128] width 39 height 12
click at [1455, 513] on link "EGKB / BQH - Pax Visa Requirements" at bounding box center [1434, 515] width 134 height 10
click at [1356, 514] on button at bounding box center [1356, 515] width 8 height 8
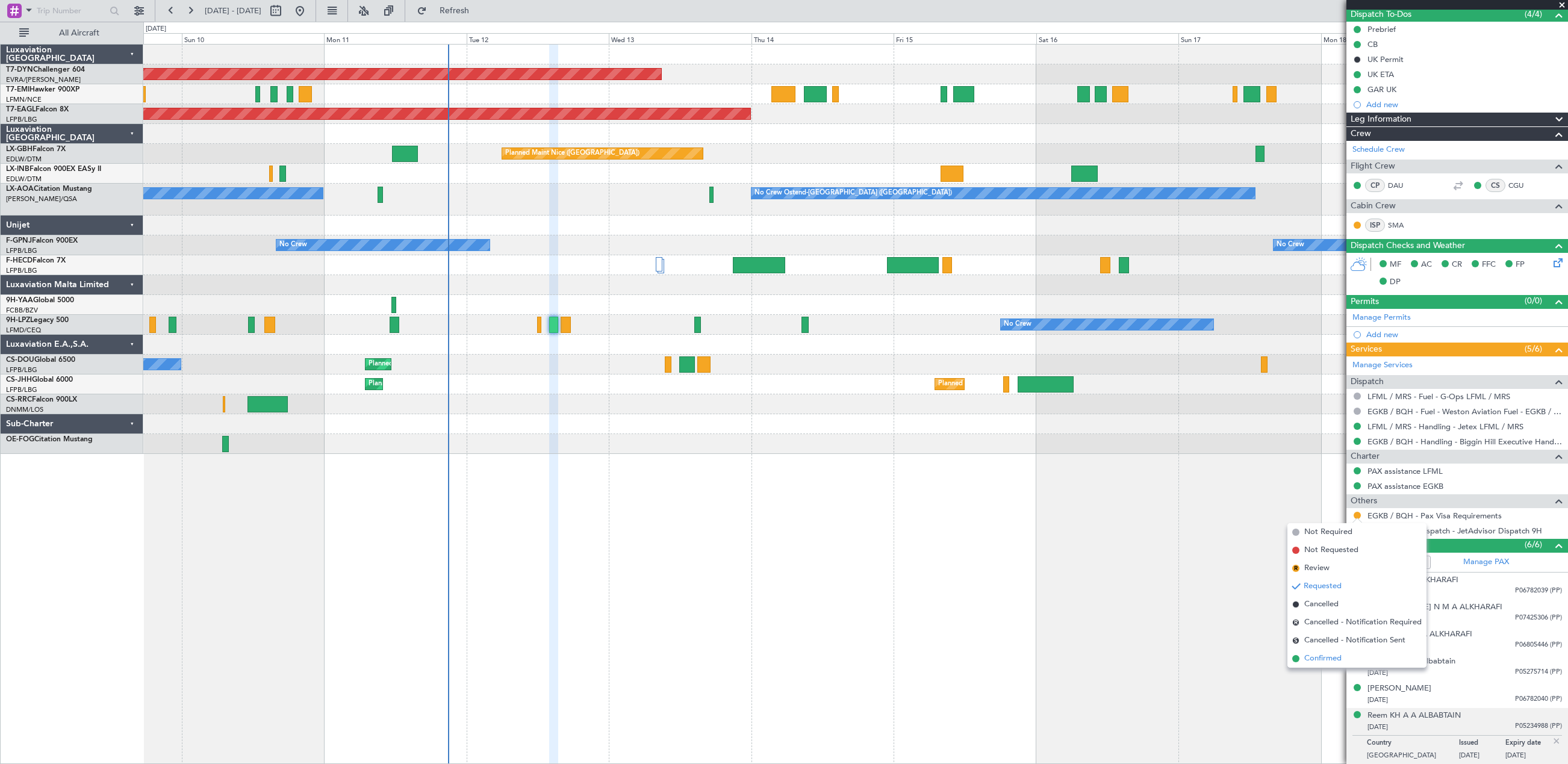
click at [1329, 658] on span "Confirmed" at bounding box center [1323, 658] width 37 height 12
click at [957, 541] on div "Planned Maint [GEOGRAPHIC_DATA]-[GEOGRAPHIC_DATA] Planned Maint [US_STATE] ([GE…" at bounding box center [856, 403] width 1424 height 720
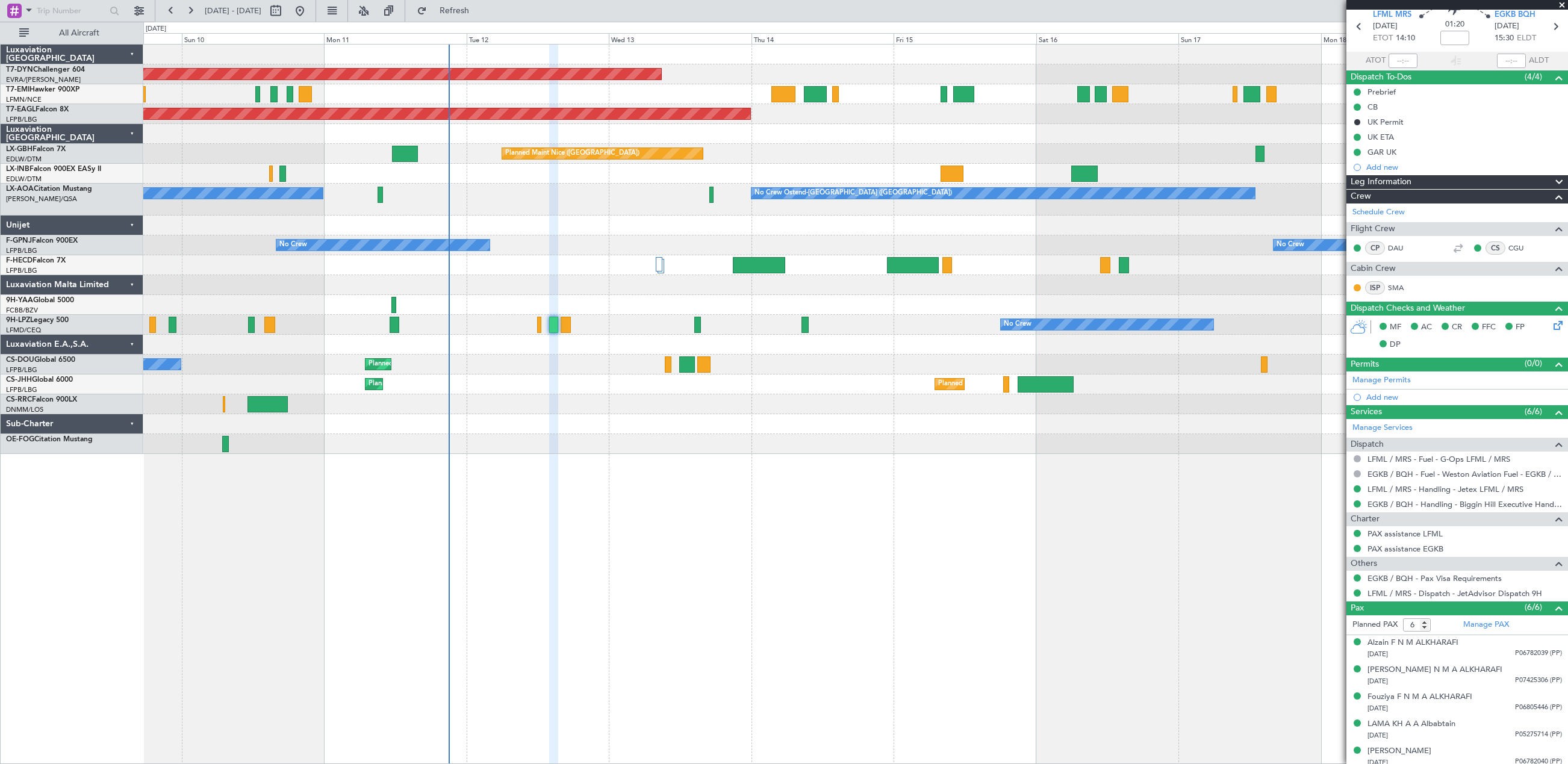
scroll to position [0, 0]
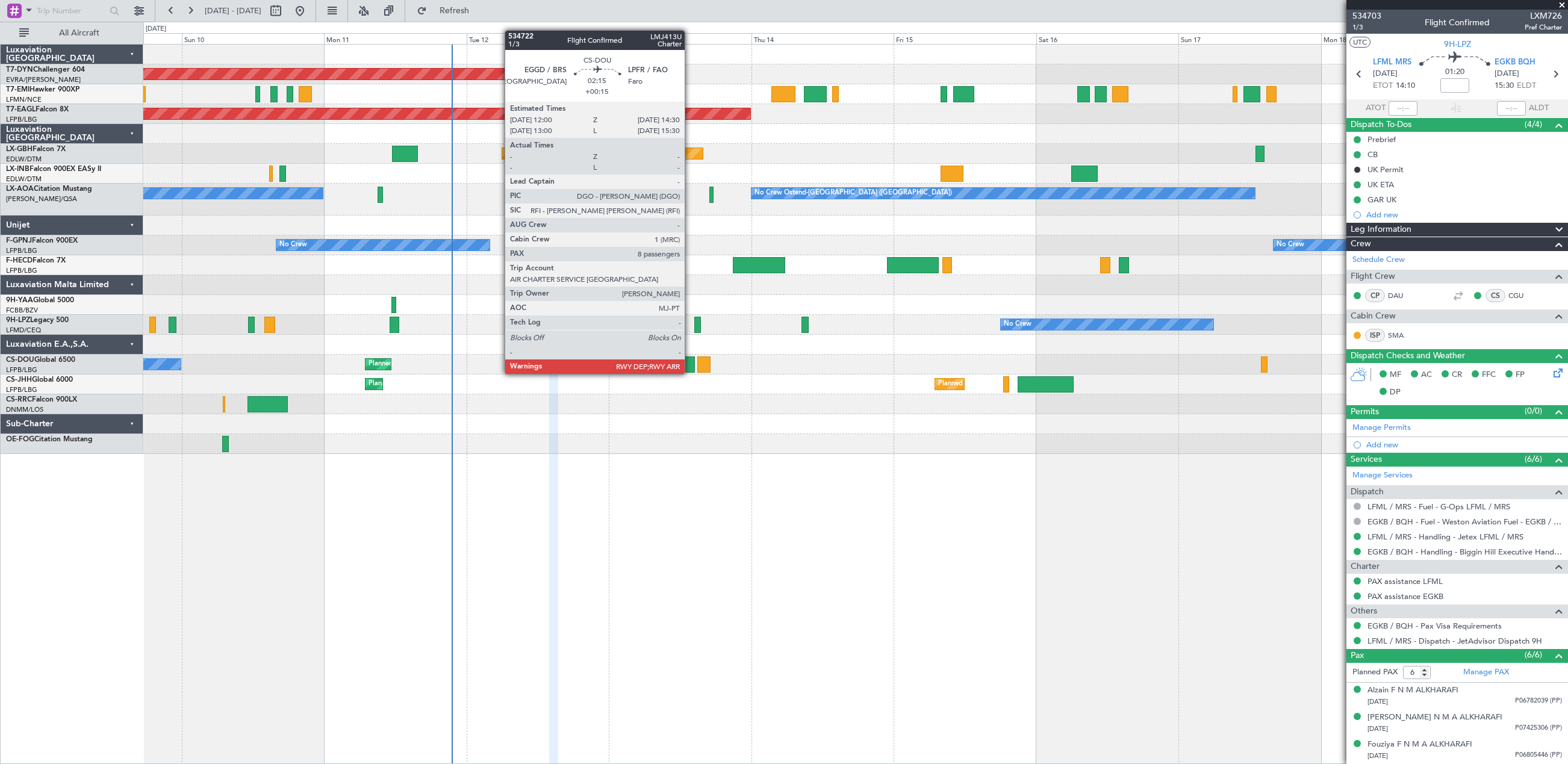
click at [690, 362] on div at bounding box center [687, 364] width 15 height 16
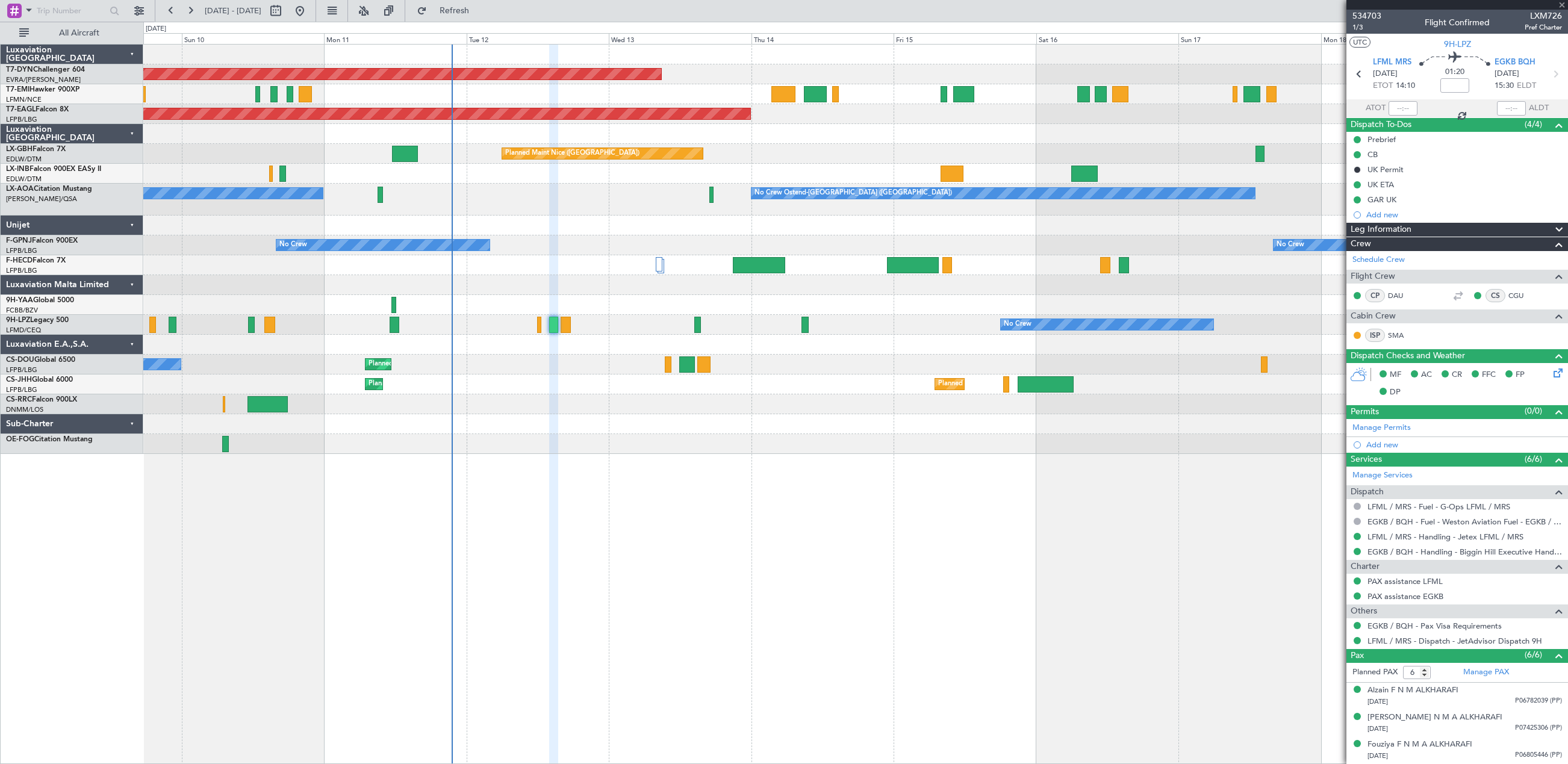
type input "+00:15"
type input "8"
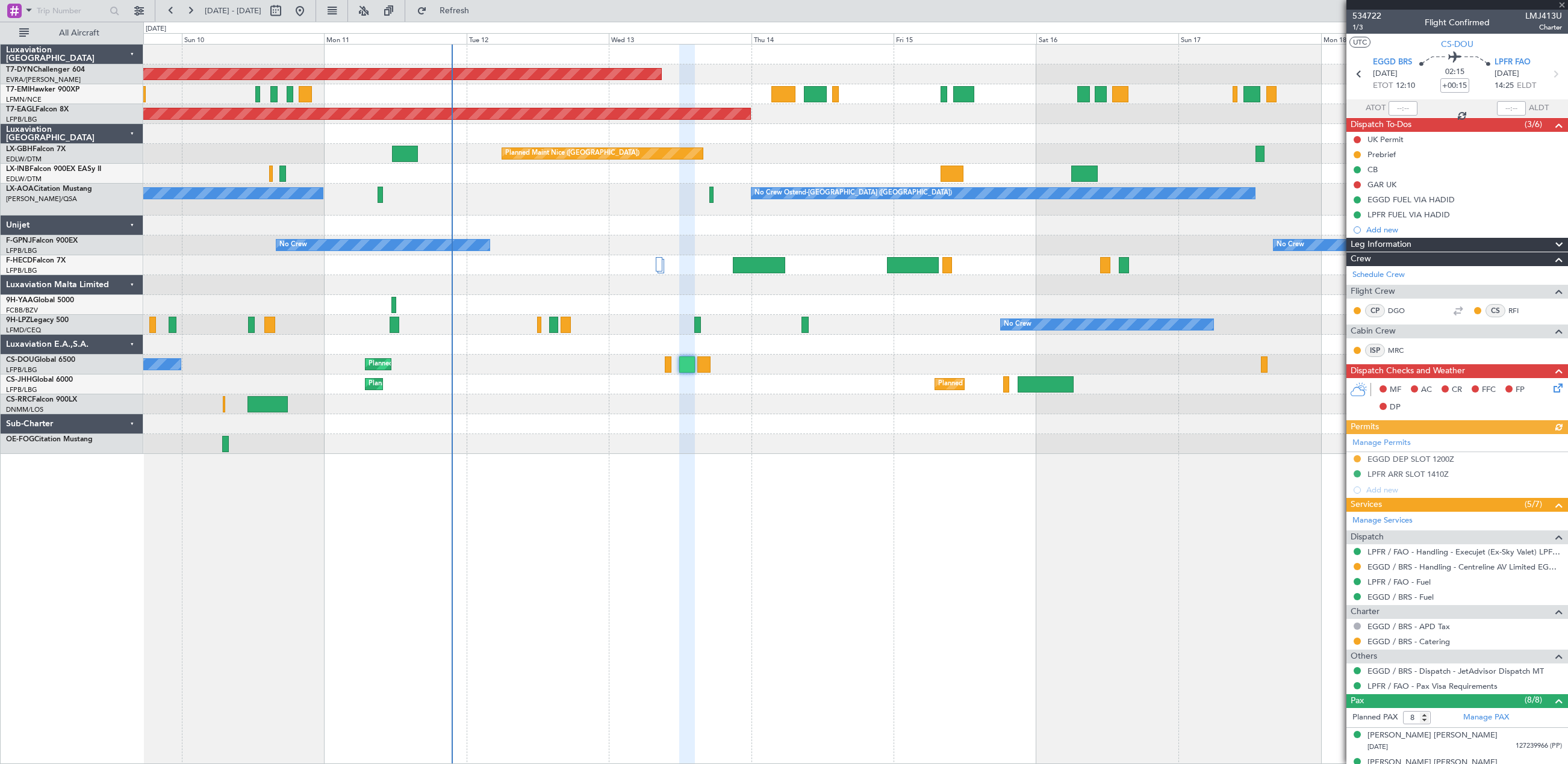
scroll to position [180, 0]
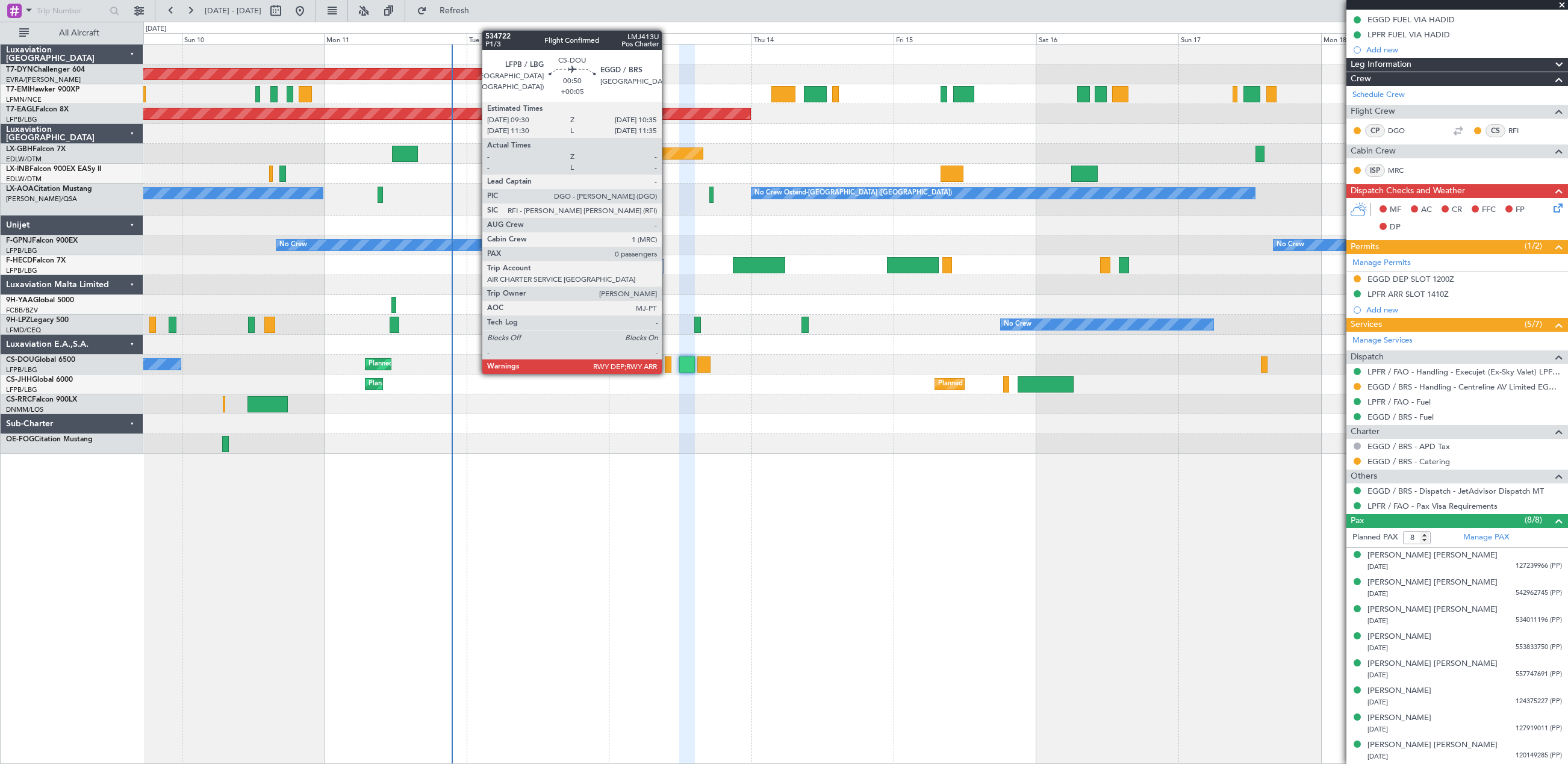
click at [667, 362] on div at bounding box center [668, 364] width 7 height 16
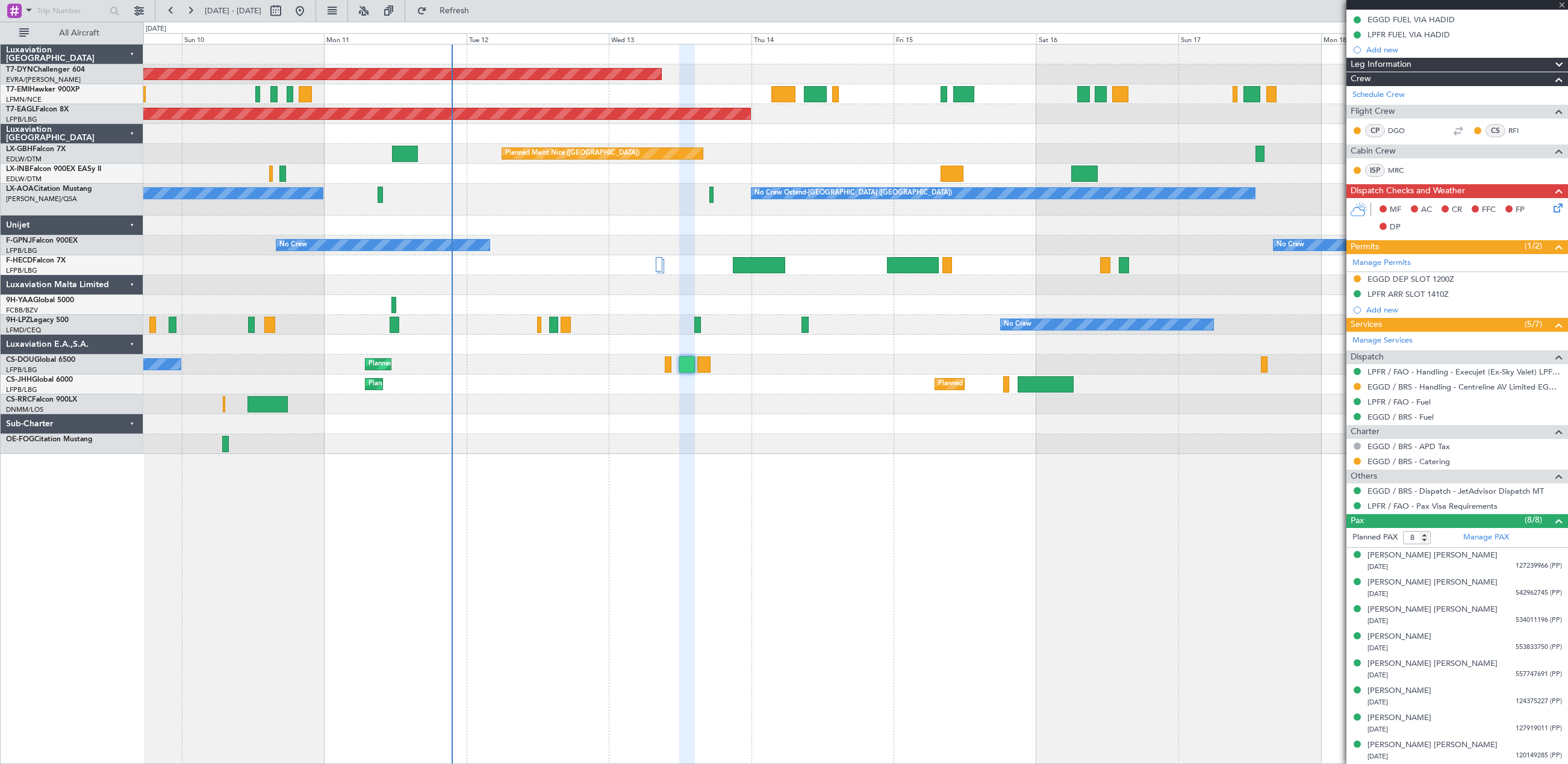
type input "+00:05"
type input "0"
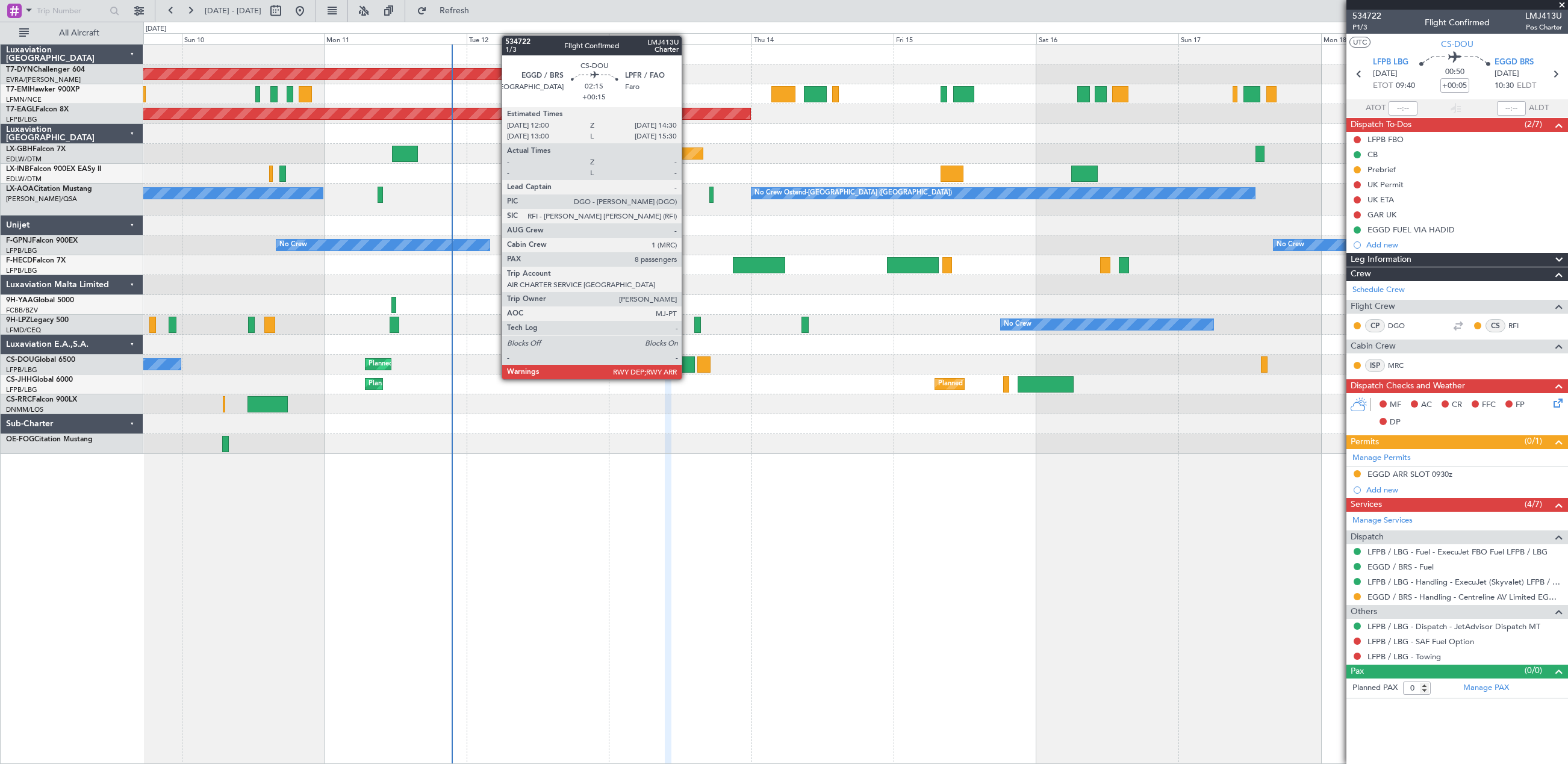
click at [688, 367] on div at bounding box center [687, 364] width 15 height 16
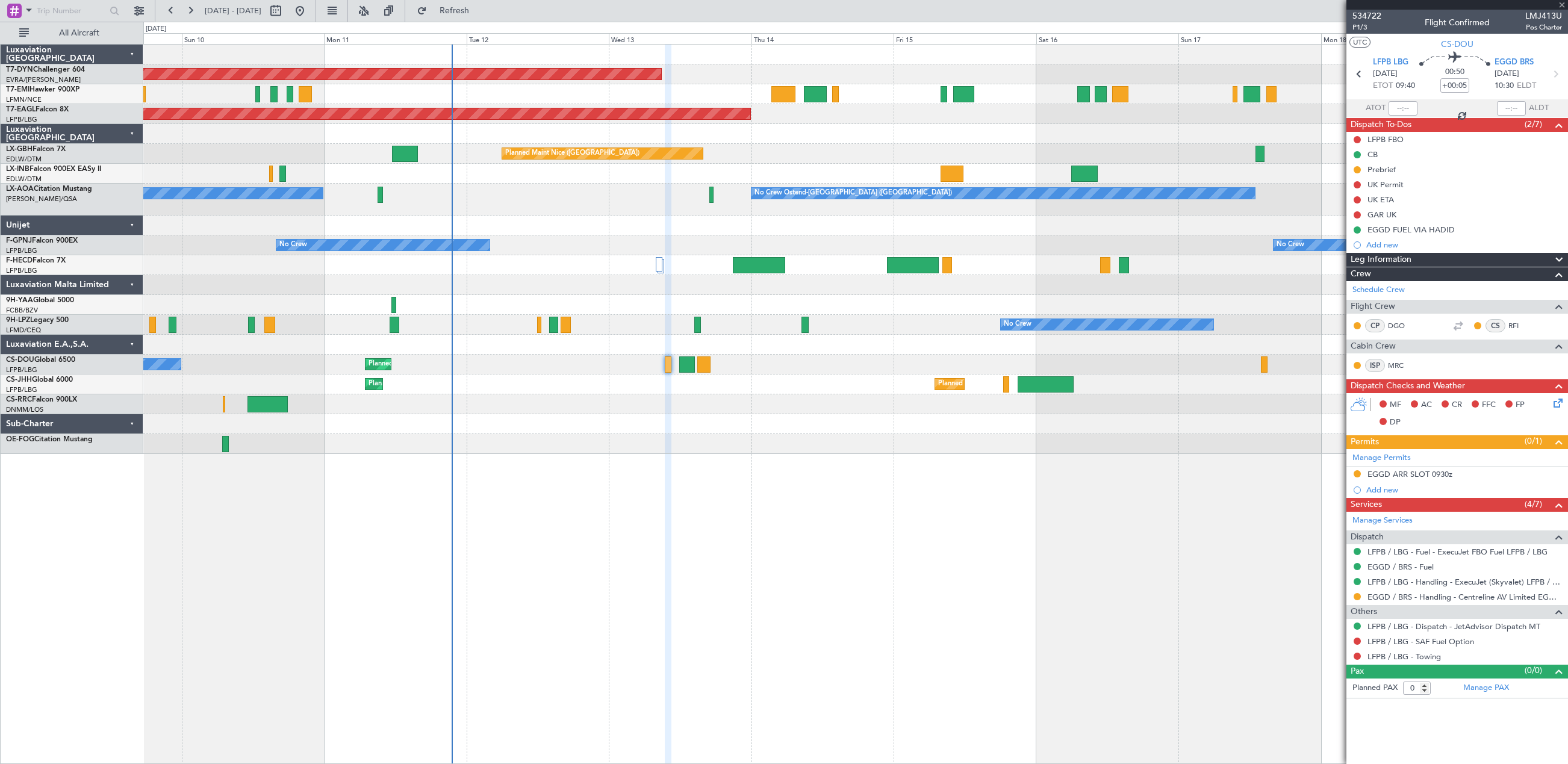
type input "+00:15"
type input "8"
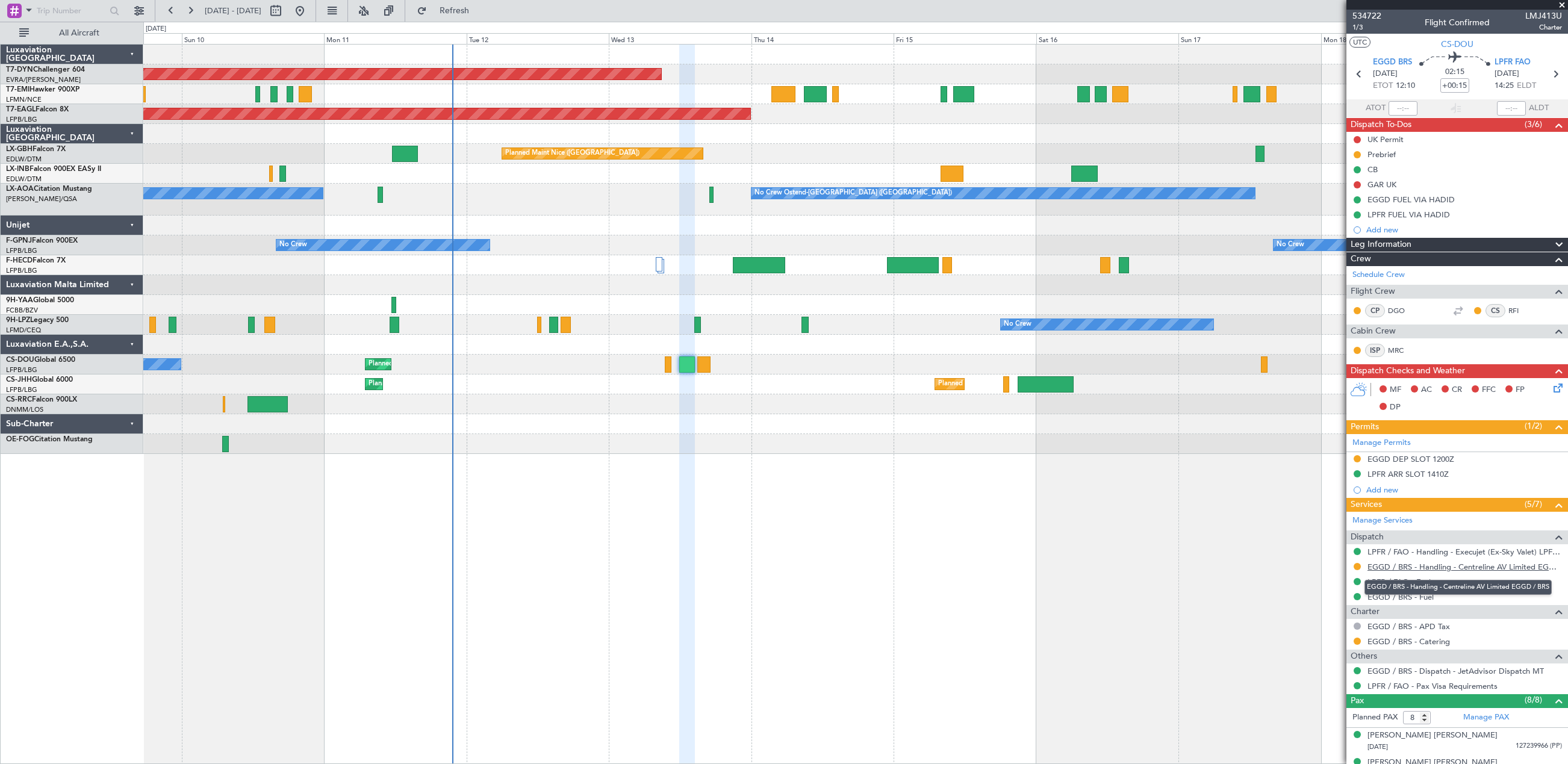
click at [1436, 563] on link "EGGD / BRS - Handling - Centreline AV Limited EGGD / BRS" at bounding box center [1465, 567] width 195 height 10
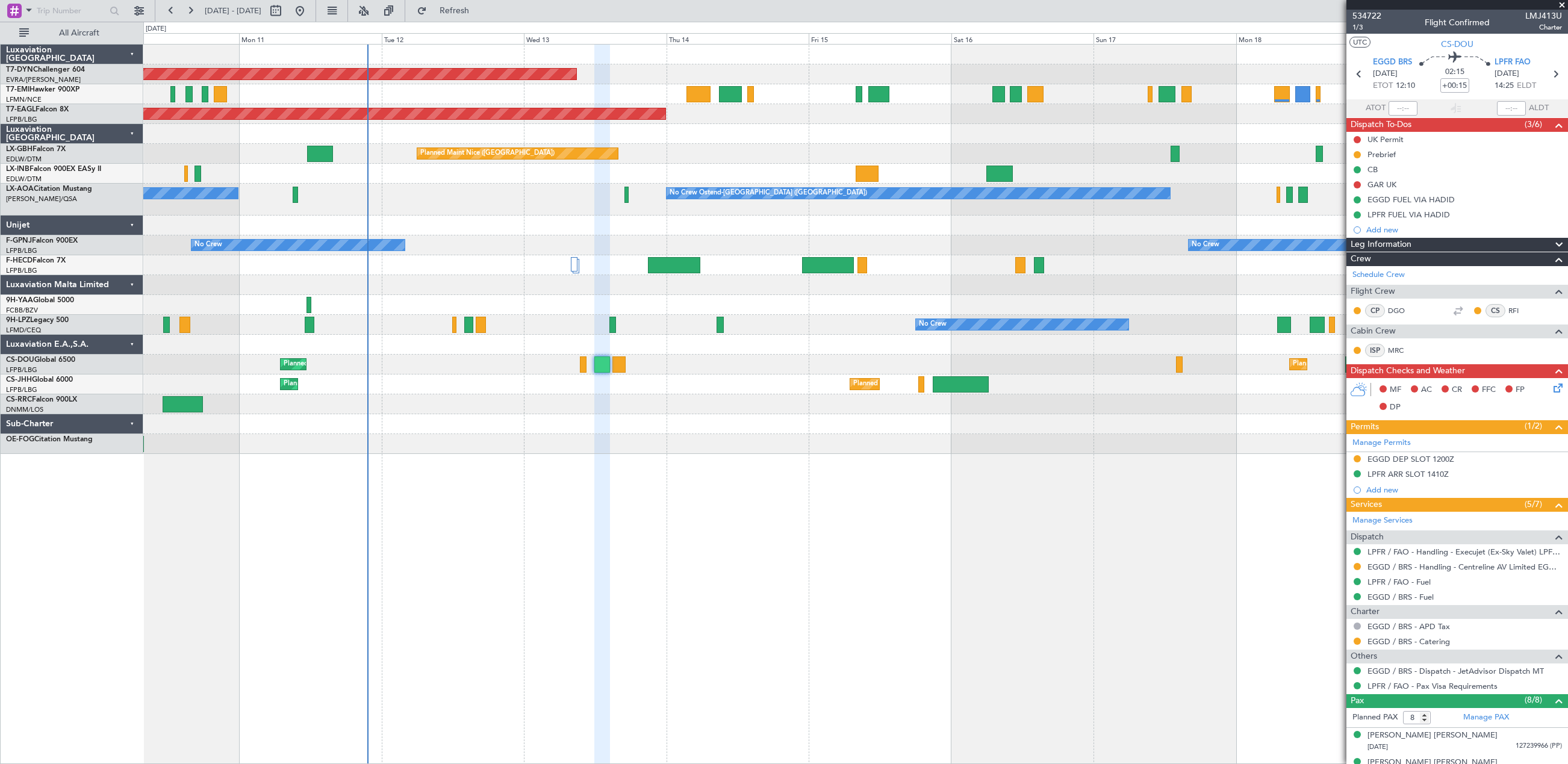
click at [673, 393] on div "Planned Maint [GEOGRAPHIC_DATA]-[GEOGRAPHIC_DATA] Planned Maint [US_STATE] ([GE…" at bounding box center [855, 249] width 1424 height 409
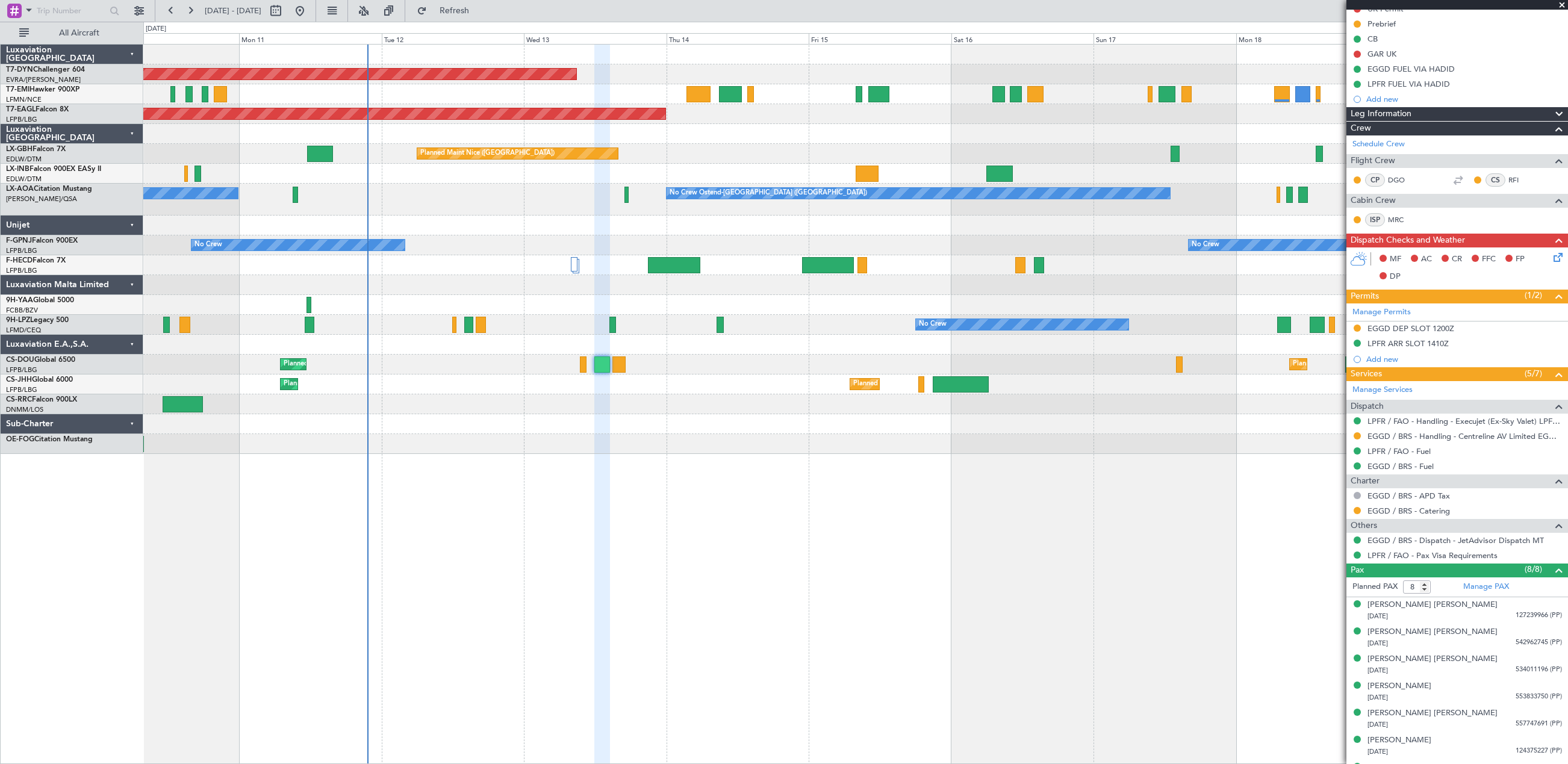
scroll to position [180, 0]
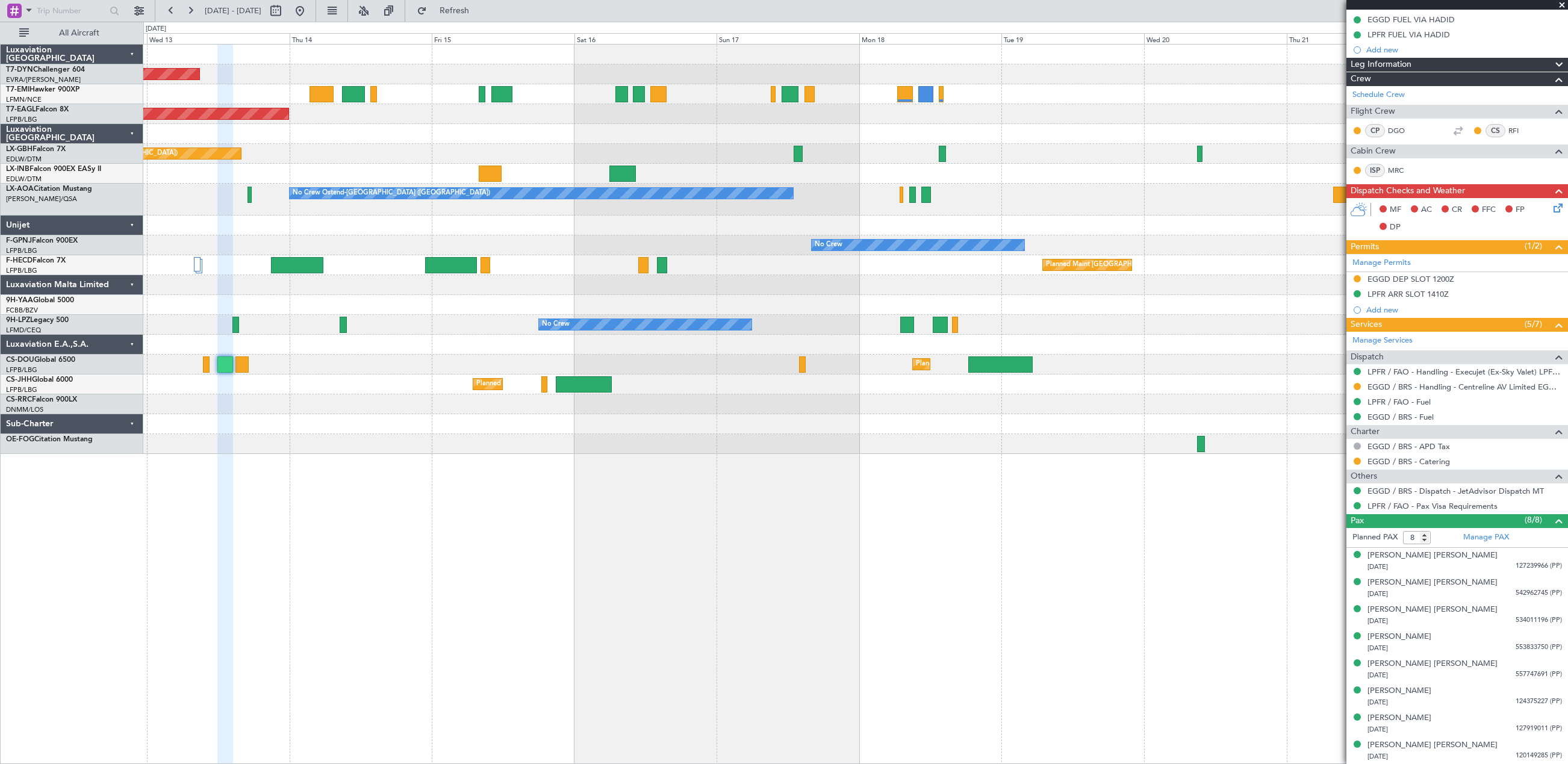
click at [380, 532] on div "Planned Maint [GEOGRAPHIC_DATA]-[GEOGRAPHIC_DATA] Planned Maint [US_STATE] ([GE…" at bounding box center [856, 403] width 1424 height 720
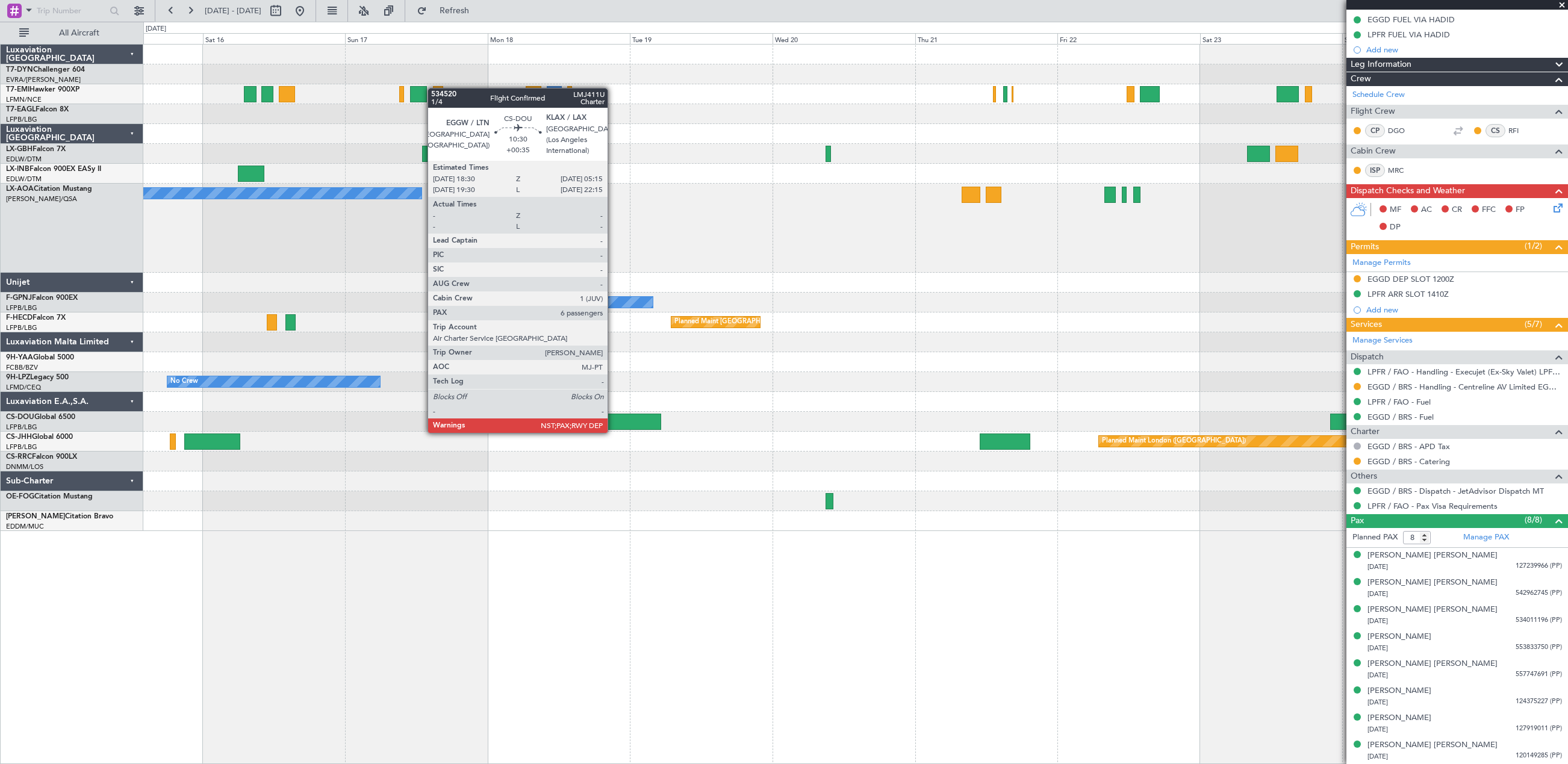
click at [613, 421] on div at bounding box center [628, 421] width 64 height 16
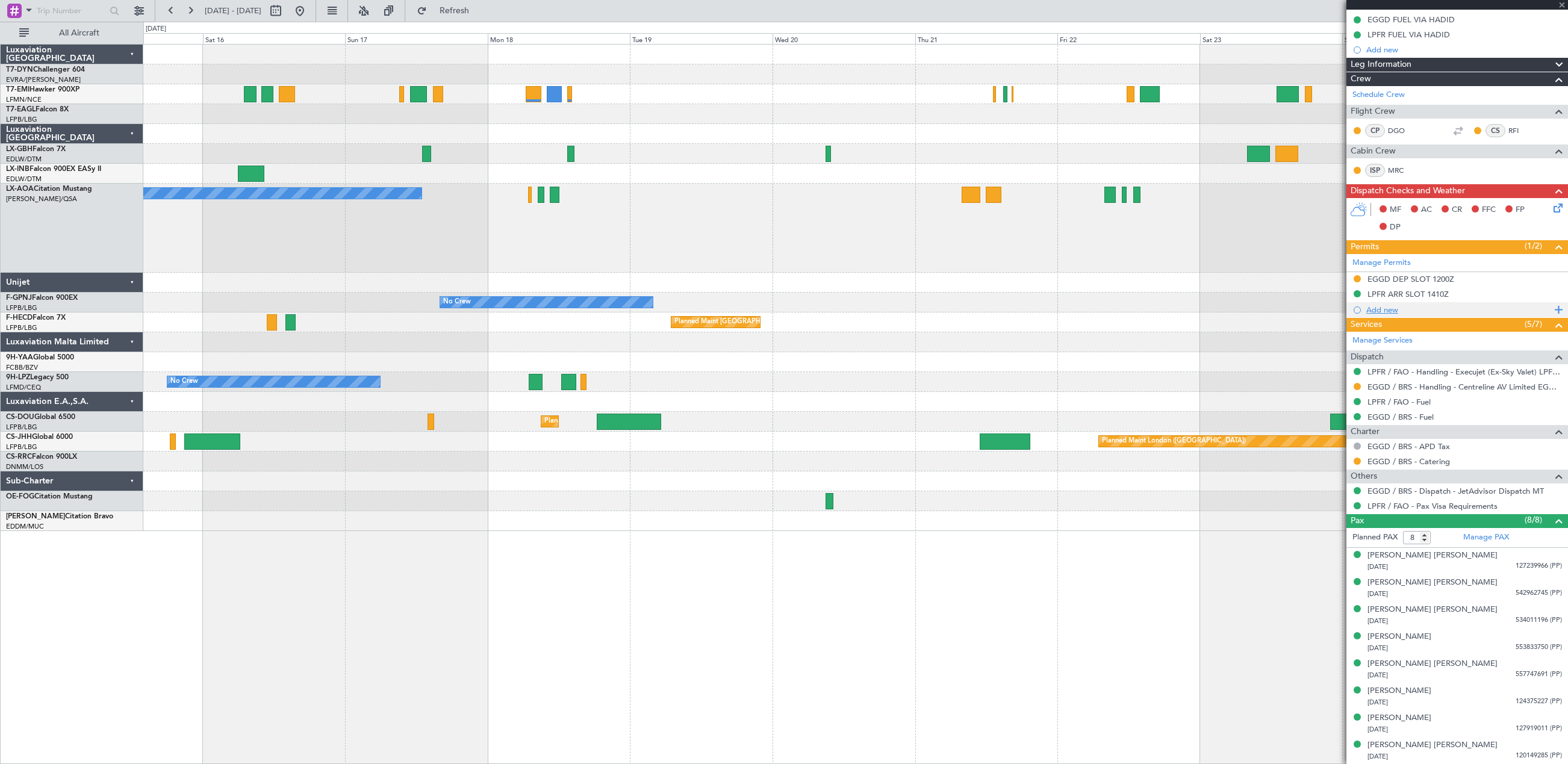
type input "+00:35"
type input "6"
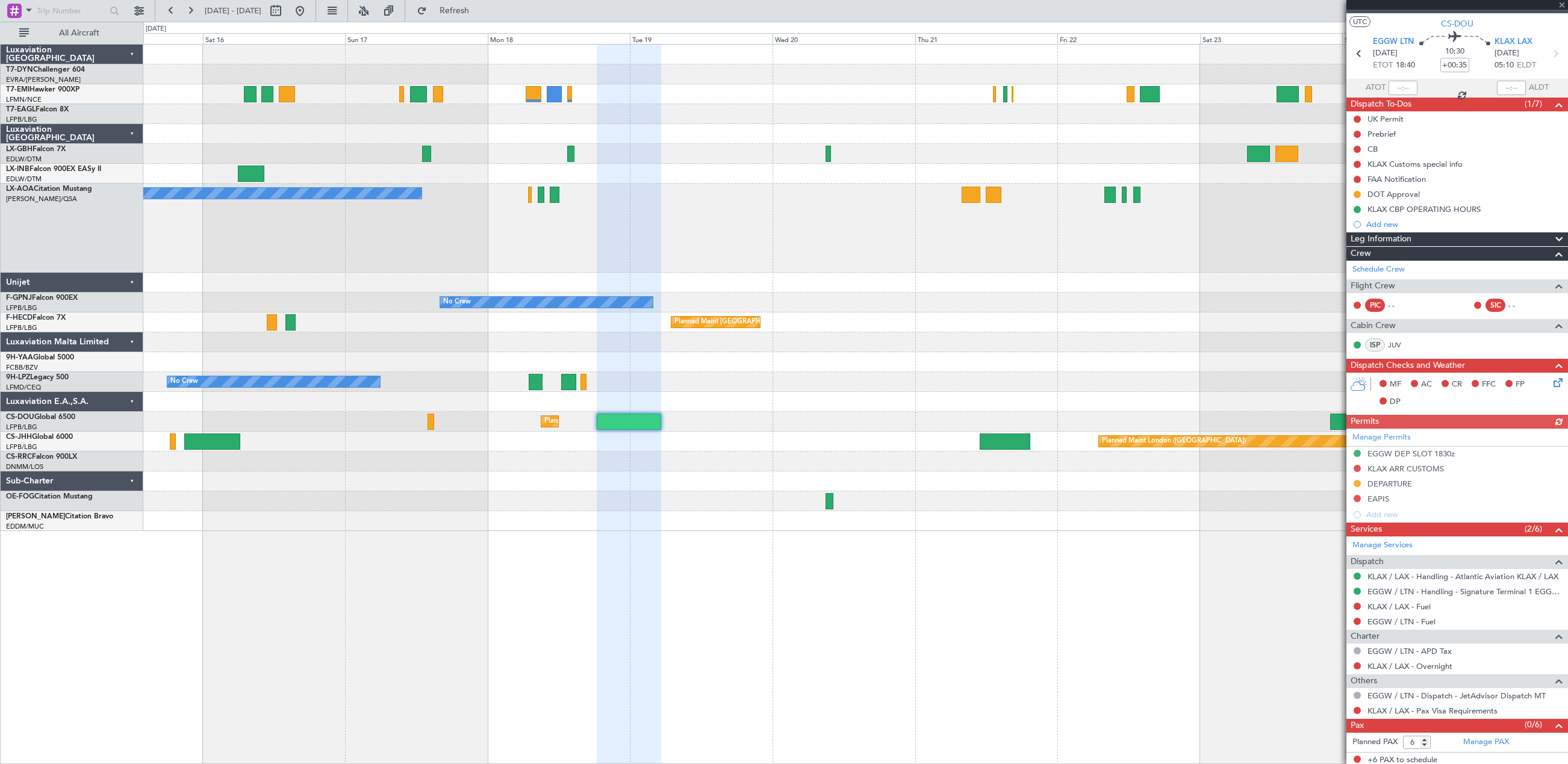
scroll to position [24, 0]
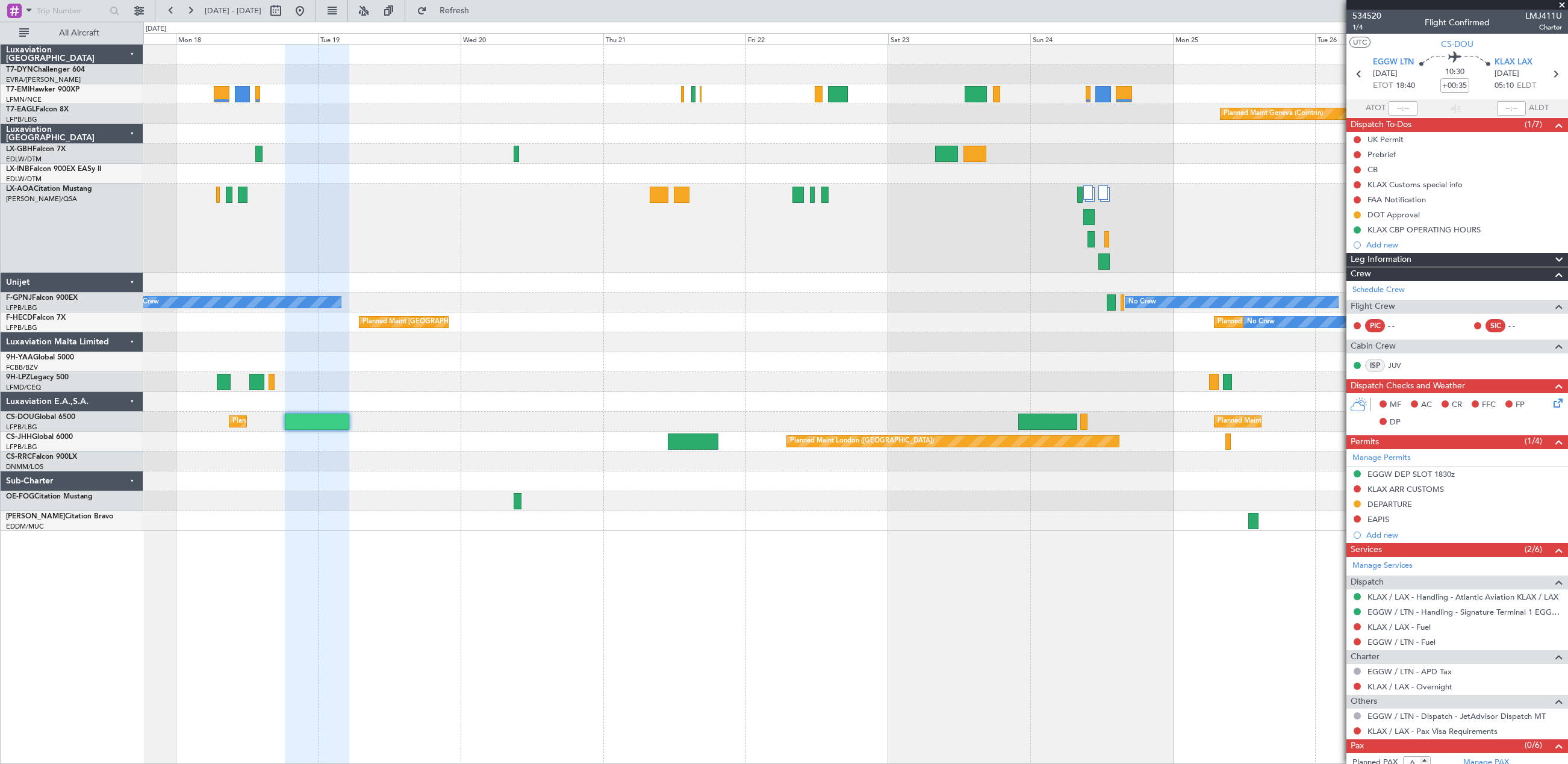
click at [641, 417] on div "Planned Maint [GEOGRAPHIC_DATA] ([GEOGRAPHIC_DATA]) Planned Maint [GEOGRAPHIC_D…" at bounding box center [855, 421] width 1424 height 20
click at [1413, 611] on link "EGGW / LTN - Handling - Signature Terminal 1 EGGW / LTN" at bounding box center [1465, 612] width 195 height 10
click at [1424, 596] on link "KLAX / LAX - Handling - Atlantic Aviation KLAX / LAX" at bounding box center [1462, 597] width 191 height 10
click at [309, 16] on button at bounding box center [300, 10] width 19 height 19
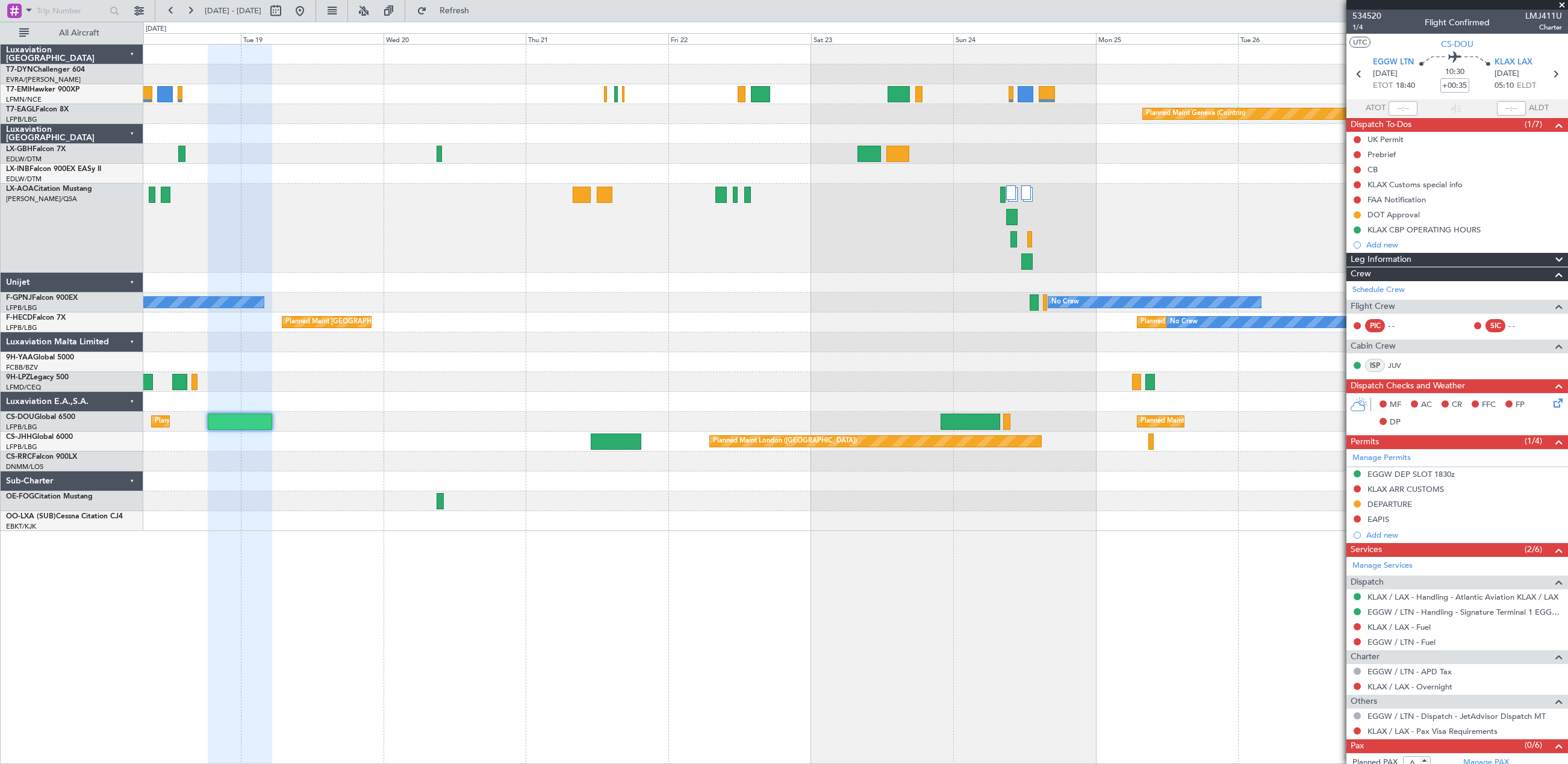
click at [285, 403] on div "Planned Maint Geneva (Cointrin) No Crew Ostend-brugge (Ostend) No Crew No Crew …" at bounding box center [855, 287] width 1424 height 486
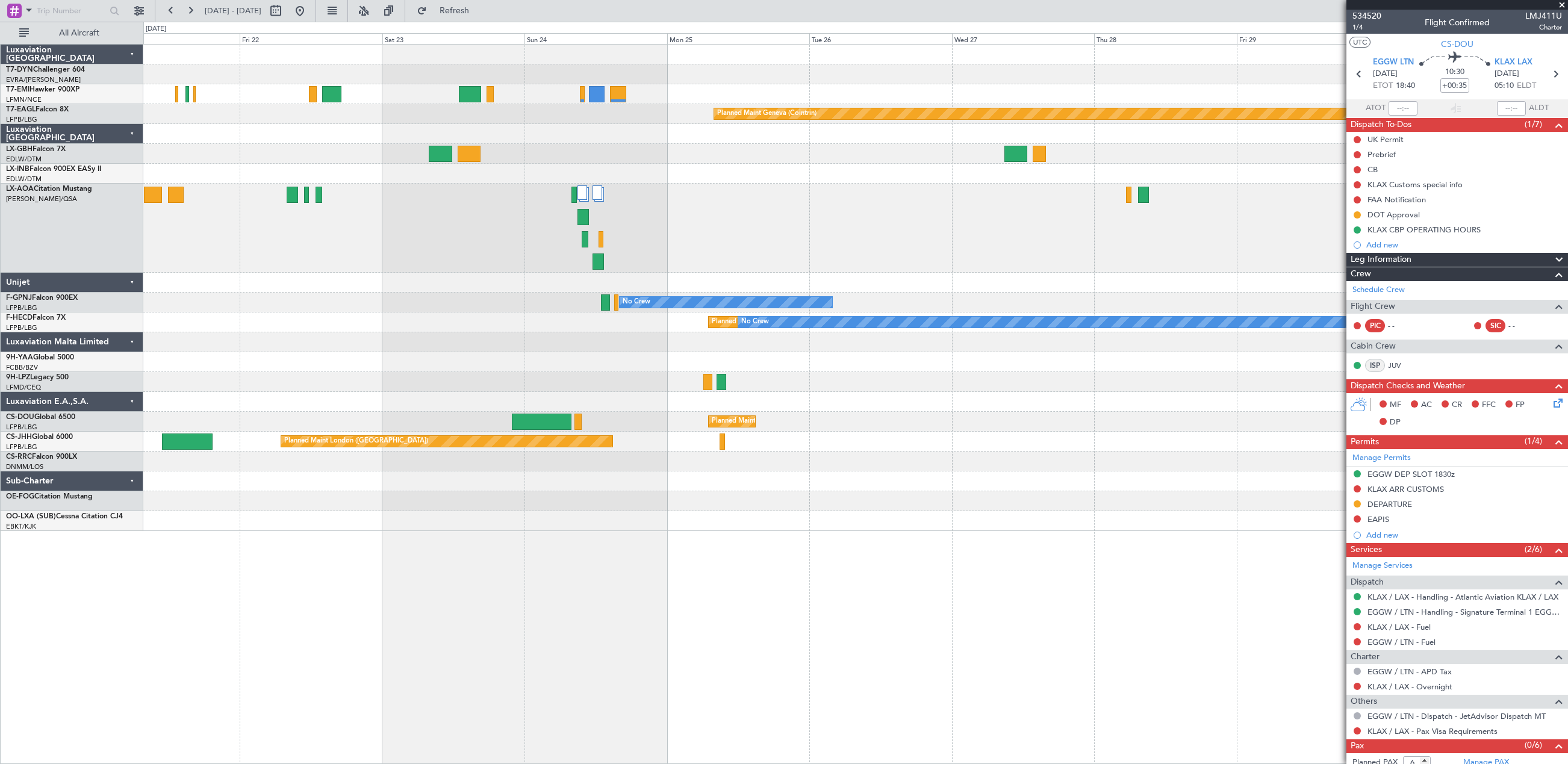
click at [345, 394] on div "Planned Maint Geneva (Cointrin) No Crew No Crew Planned Maint Paris (Le Bourget…" at bounding box center [855, 287] width 1424 height 486
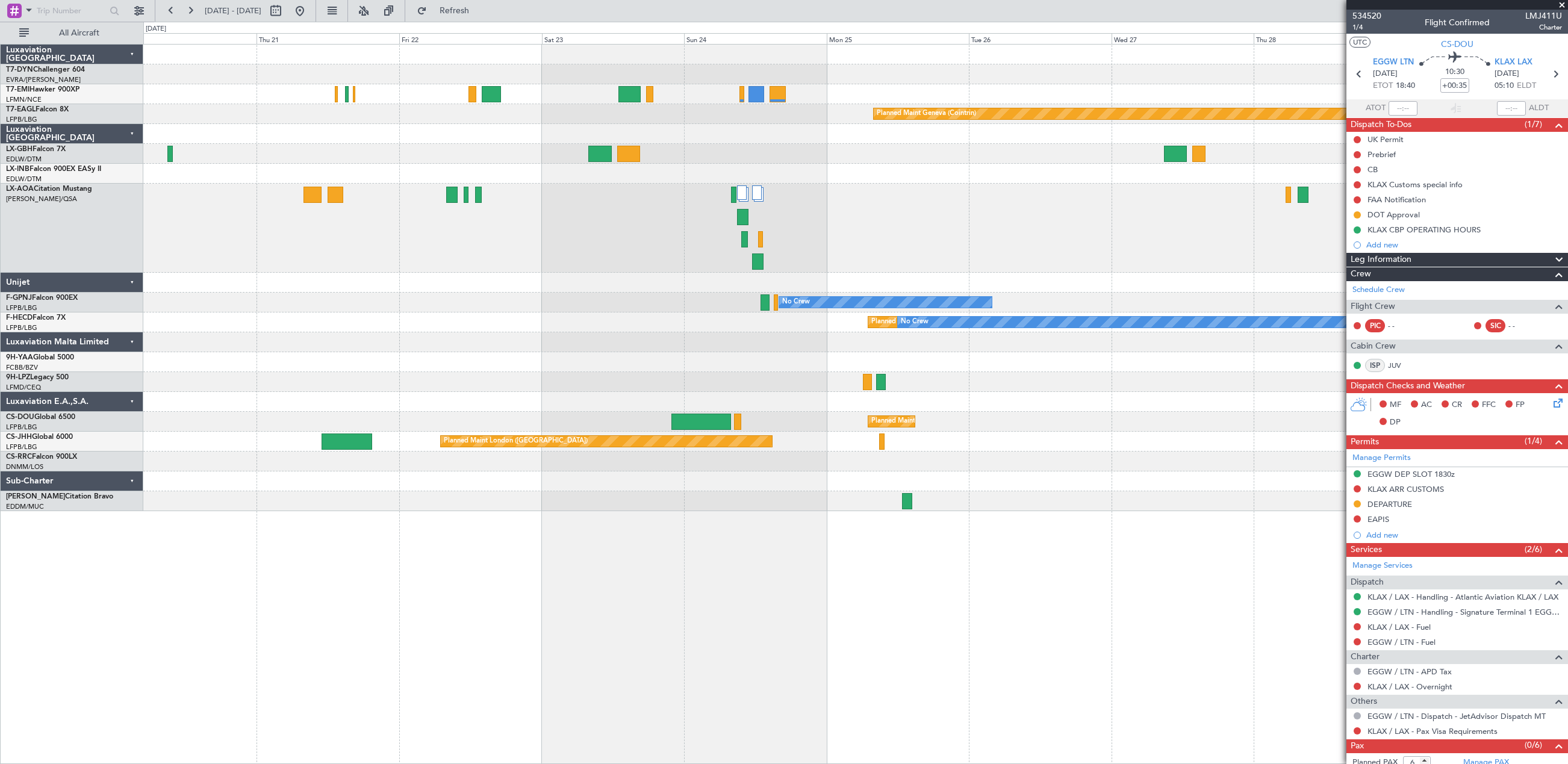
click at [1004, 376] on div "Planned Maint Geneva (Cointrin) No Crew No Crew Planned Maint Paris (Le Bourget…" at bounding box center [855, 278] width 1424 height 467
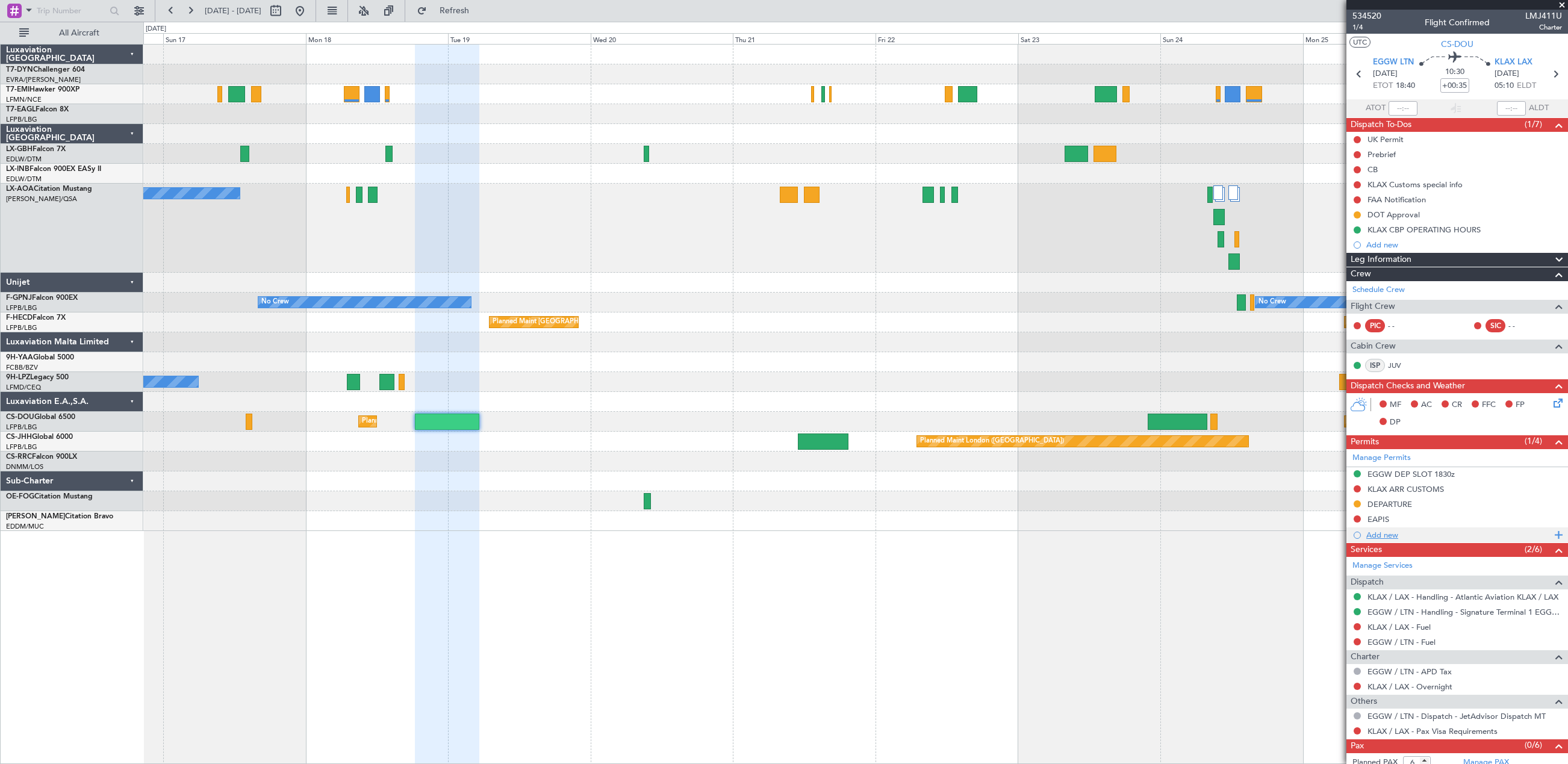
scroll to position [24, 0]
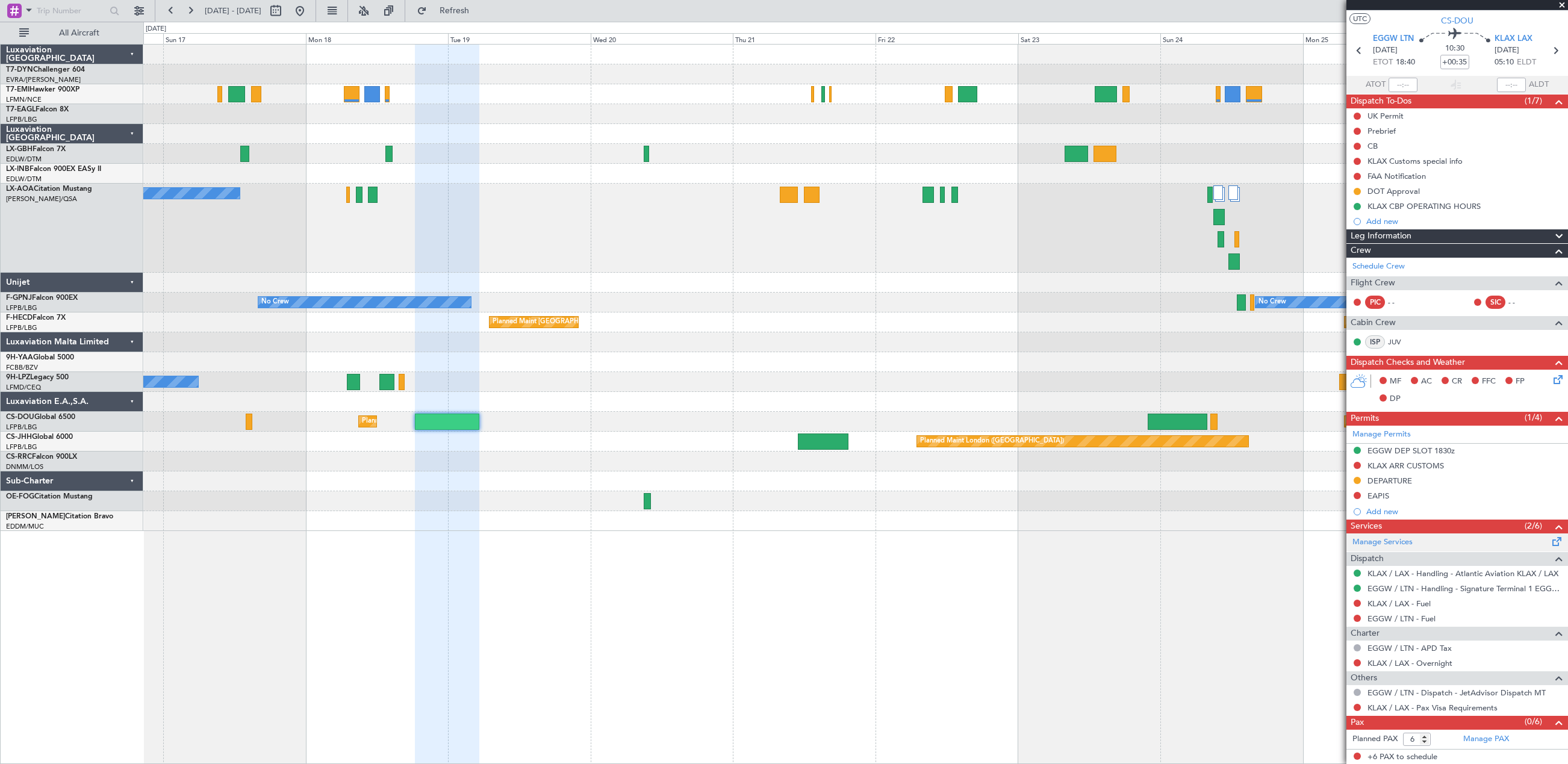
click at [1550, 541] on span at bounding box center [1556, 539] width 14 height 9
click at [1480, 540] on div "Manage Services" at bounding box center [1457, 542] width 222 height 18
